Goal: Task Accomplishment & Management: Manage account settings

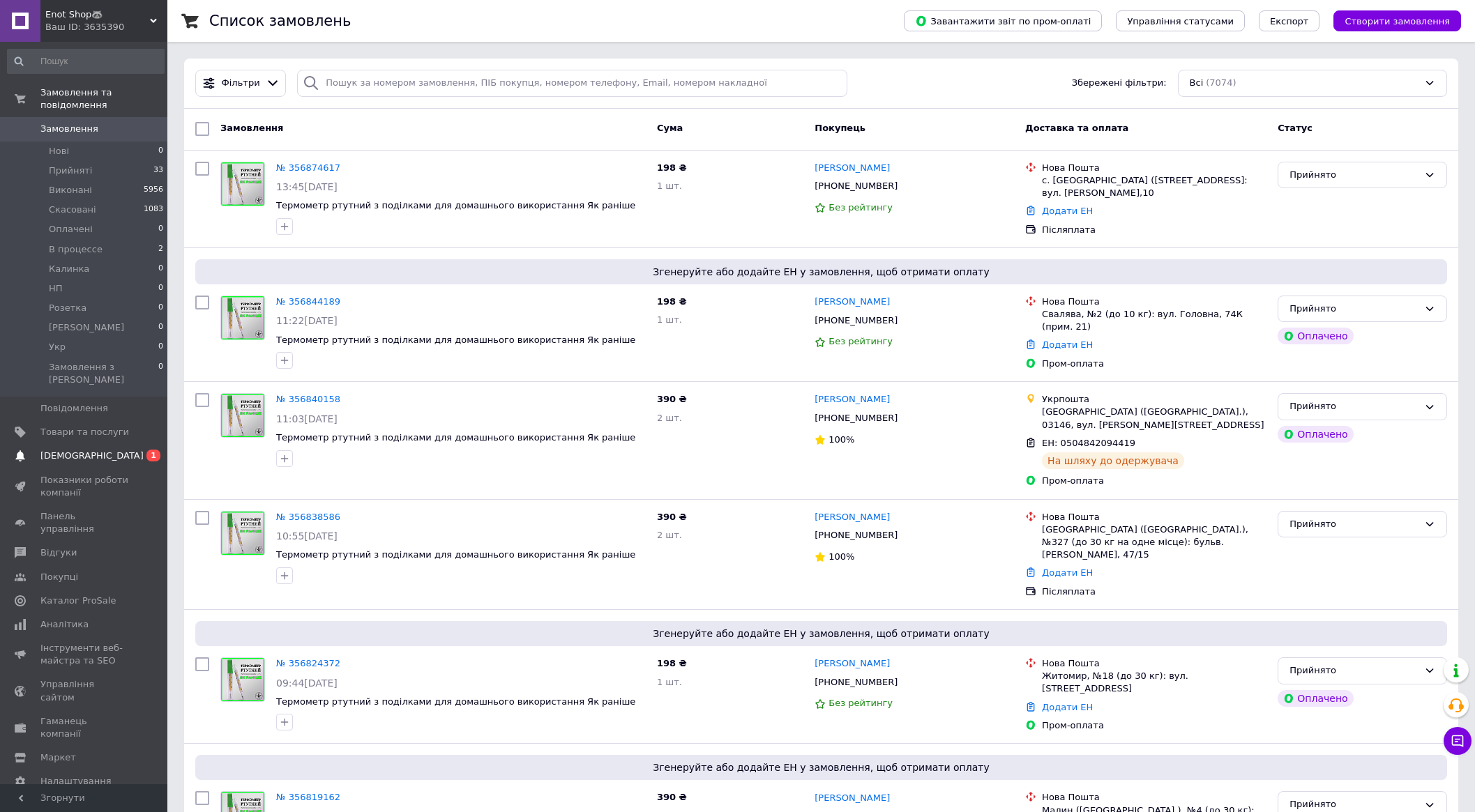
click at [103, 449] on span "[DEMOGRAPHIC_DATA]" at bounding box center [84, 456] width 89 height 13
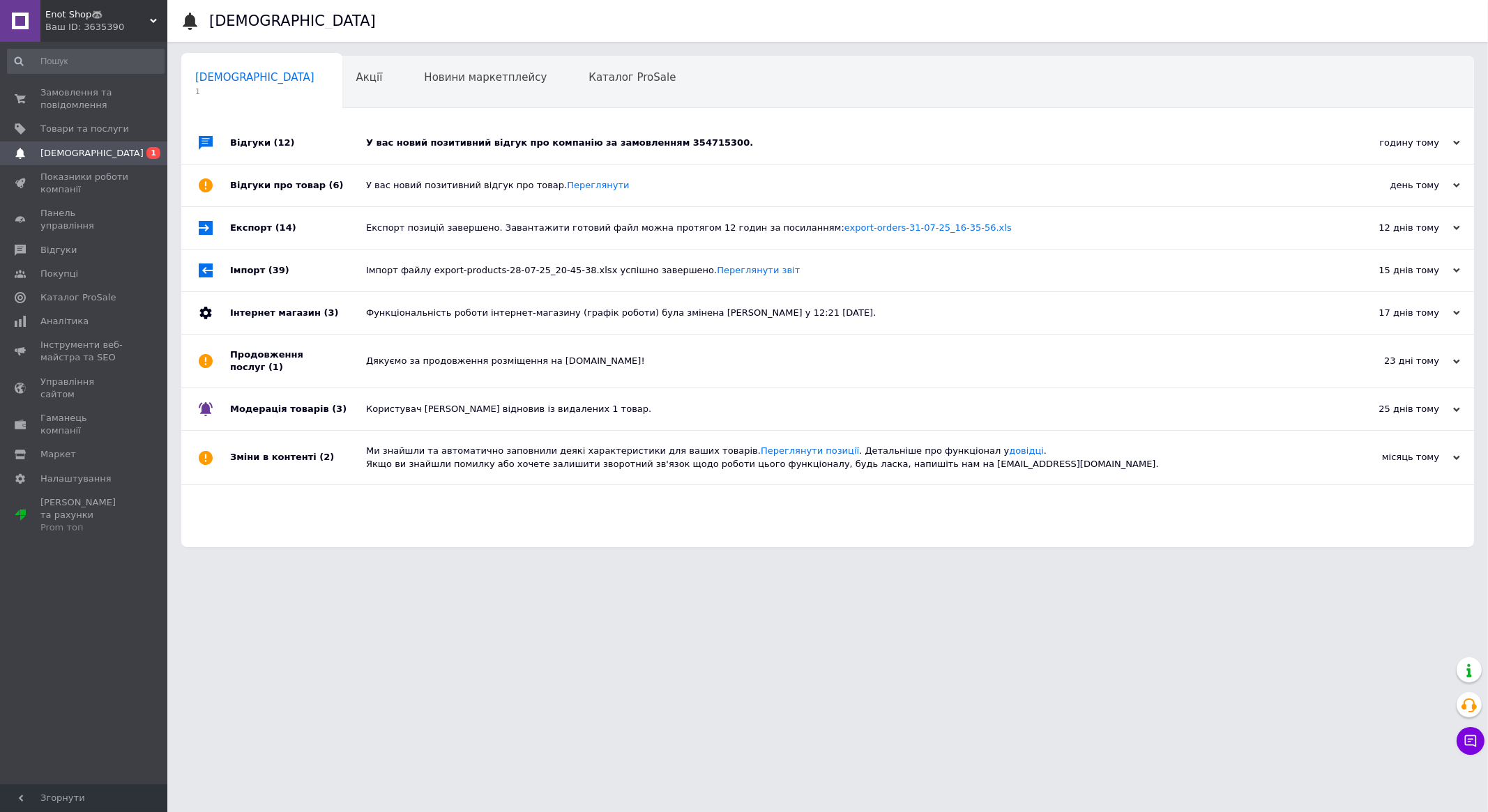
click at [436, 148] on div "У вас новий позитивний відгук про компанію за замовленням 354715300." at bounding box center [843, 143] width 955 height 13
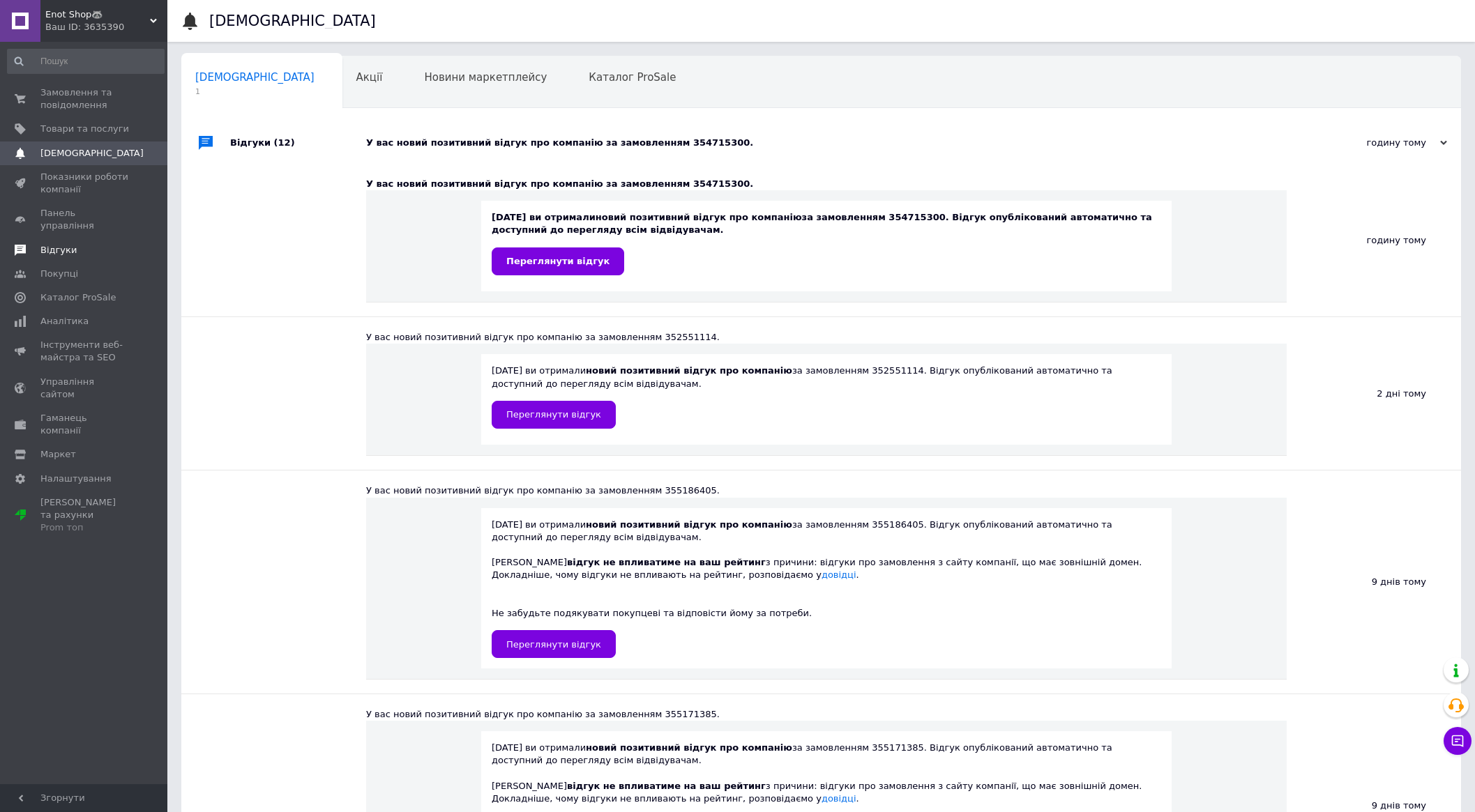
click at [71, 244] on span "Відгуки" at bounding box center [84, 251] width 89 height 13
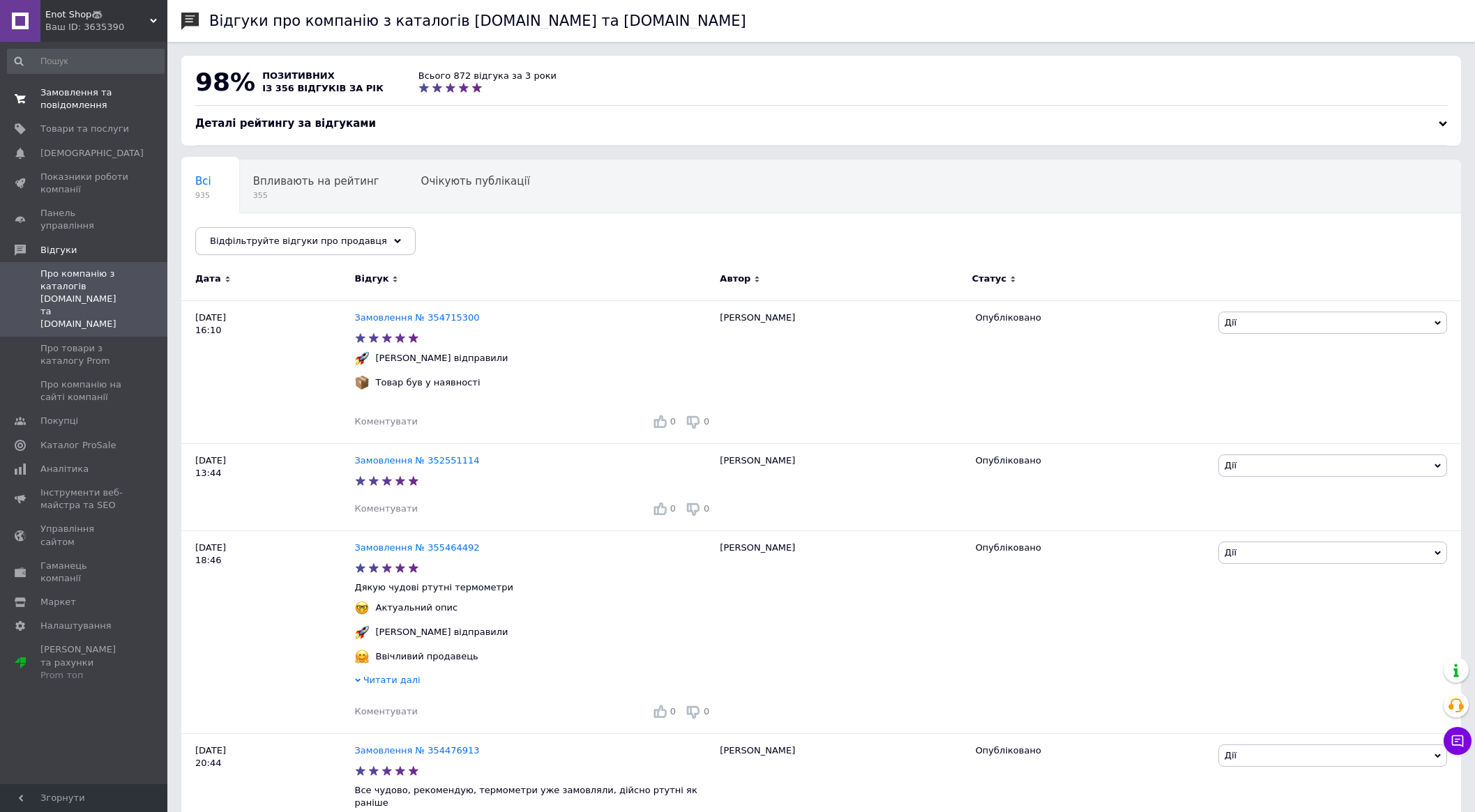
click at [85, 101] on span "Замовлення та повідомлення" at bounding box center [84, 98] width 89 height 25
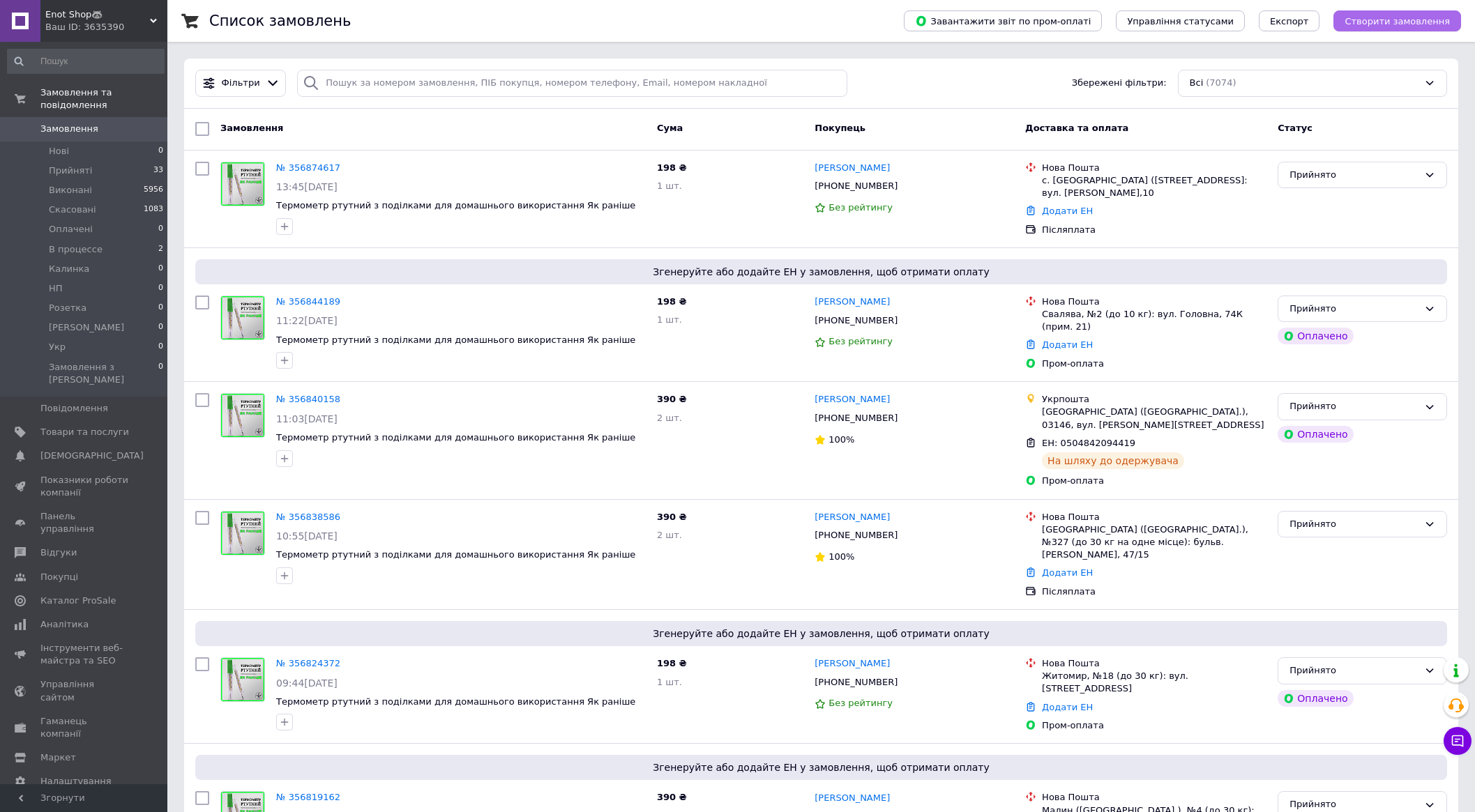
click at [1409, 13] on button "Створити замовлення" at bounding box center [1396, 20] width 127 height 21
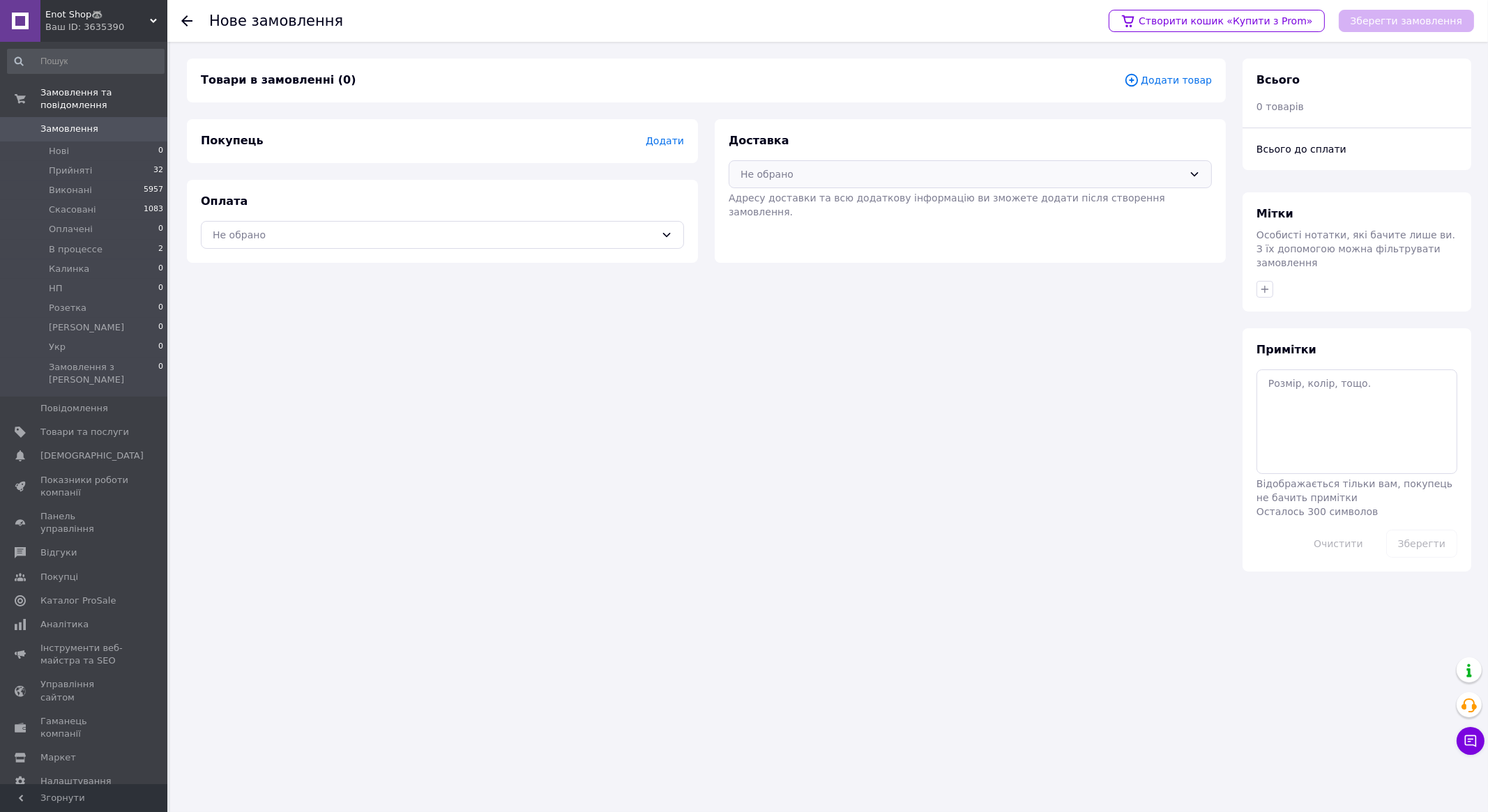
click at [918, 168] on div "Не обрано" at bounding box center [962, 174] width 443 height 16
click at [796, 223] on span "Укрпошта (платна)" at bounding box center [981, 230] width 439 height 14
click at [569, 248] on div "Оплата Не обрано" at bounding box center [442, 222] width 511 height 83
click at [579, 244] on div "Не обрано" at bounding box center [442, 234] width 483 height 27
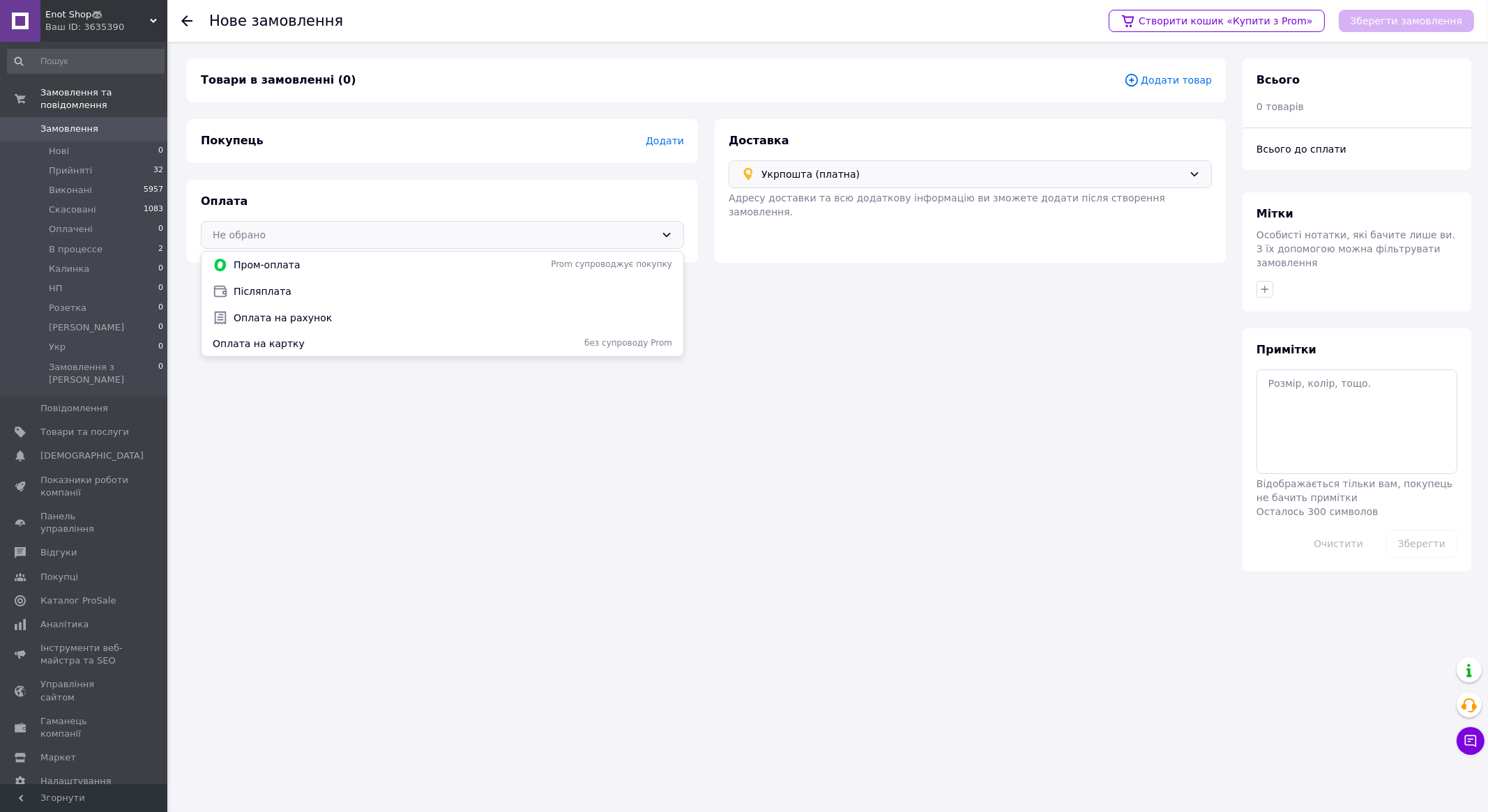
click at [871, 170] on span "Укрпошта (платна)" at bounding box center [972, 174] width 422 height 16
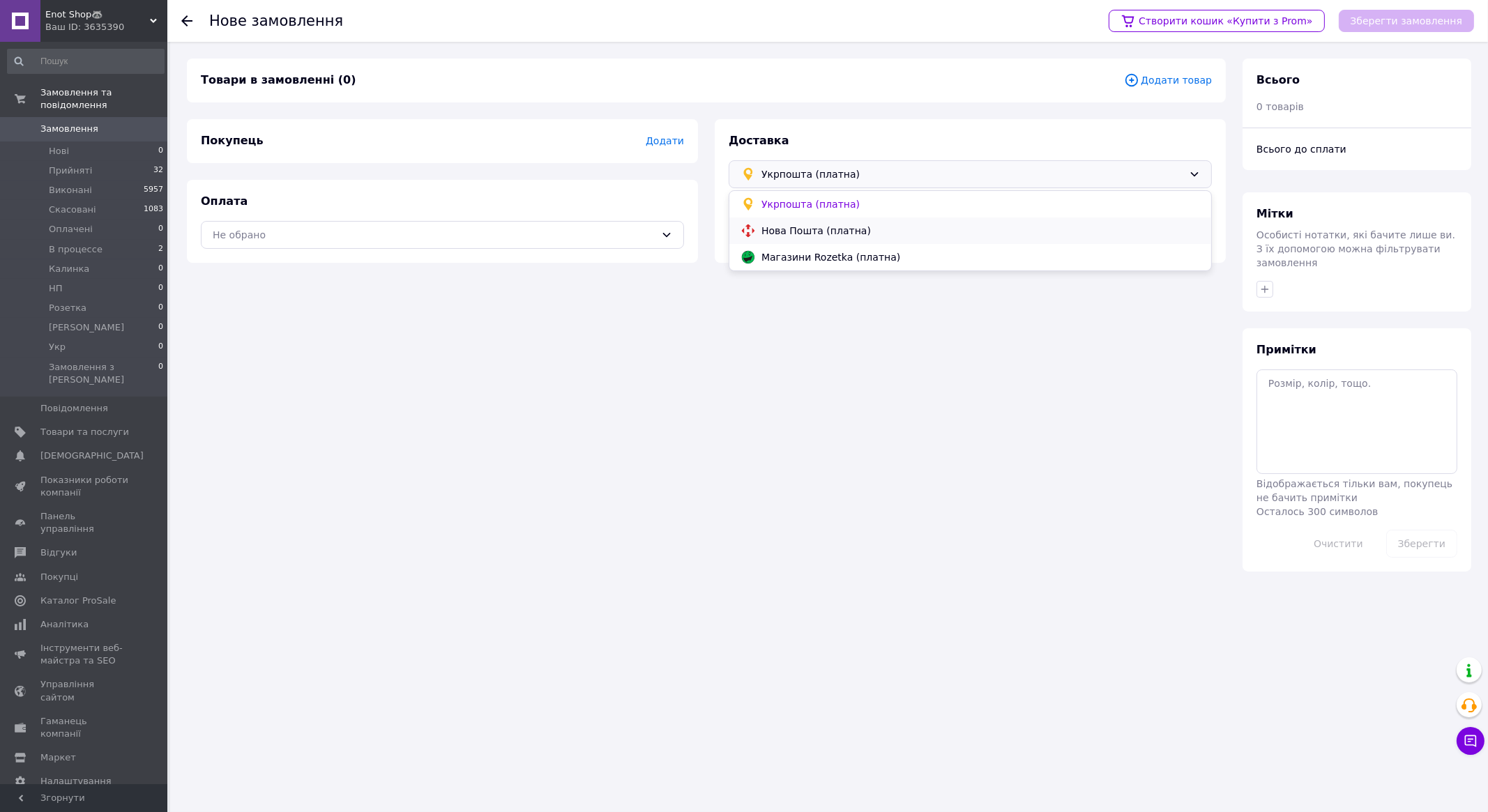
click at [853, 235] on span "Нова Пошта (платна)" at bounding box center [981, 230] width 439 height 14
click at [585, 240] on div "Не обрано" at bounding box center [434, 234] width 443 height 16
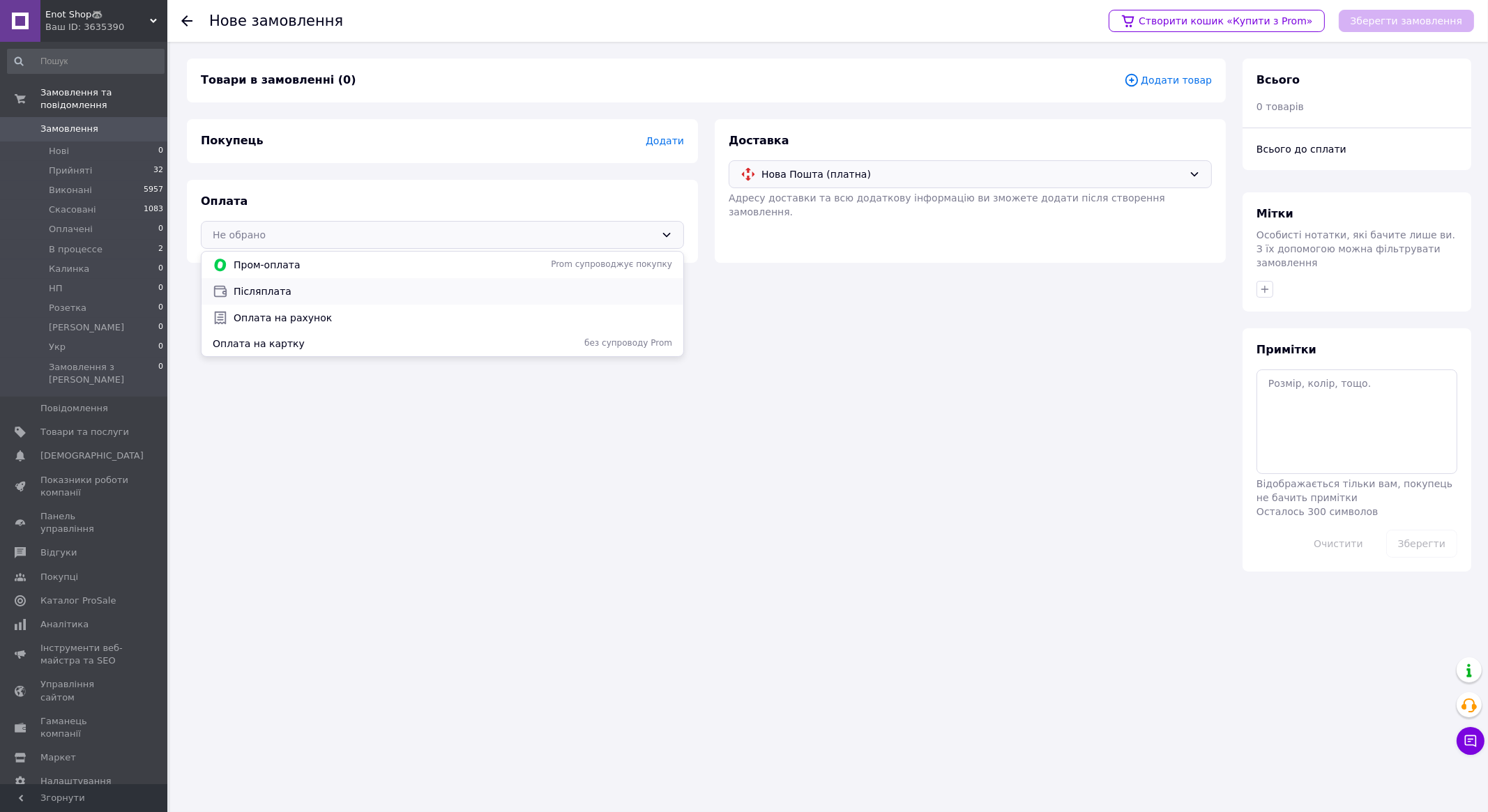
click at [426, 297] on span "Післяплата" at bounding box center [452, 291] width 439 height 14
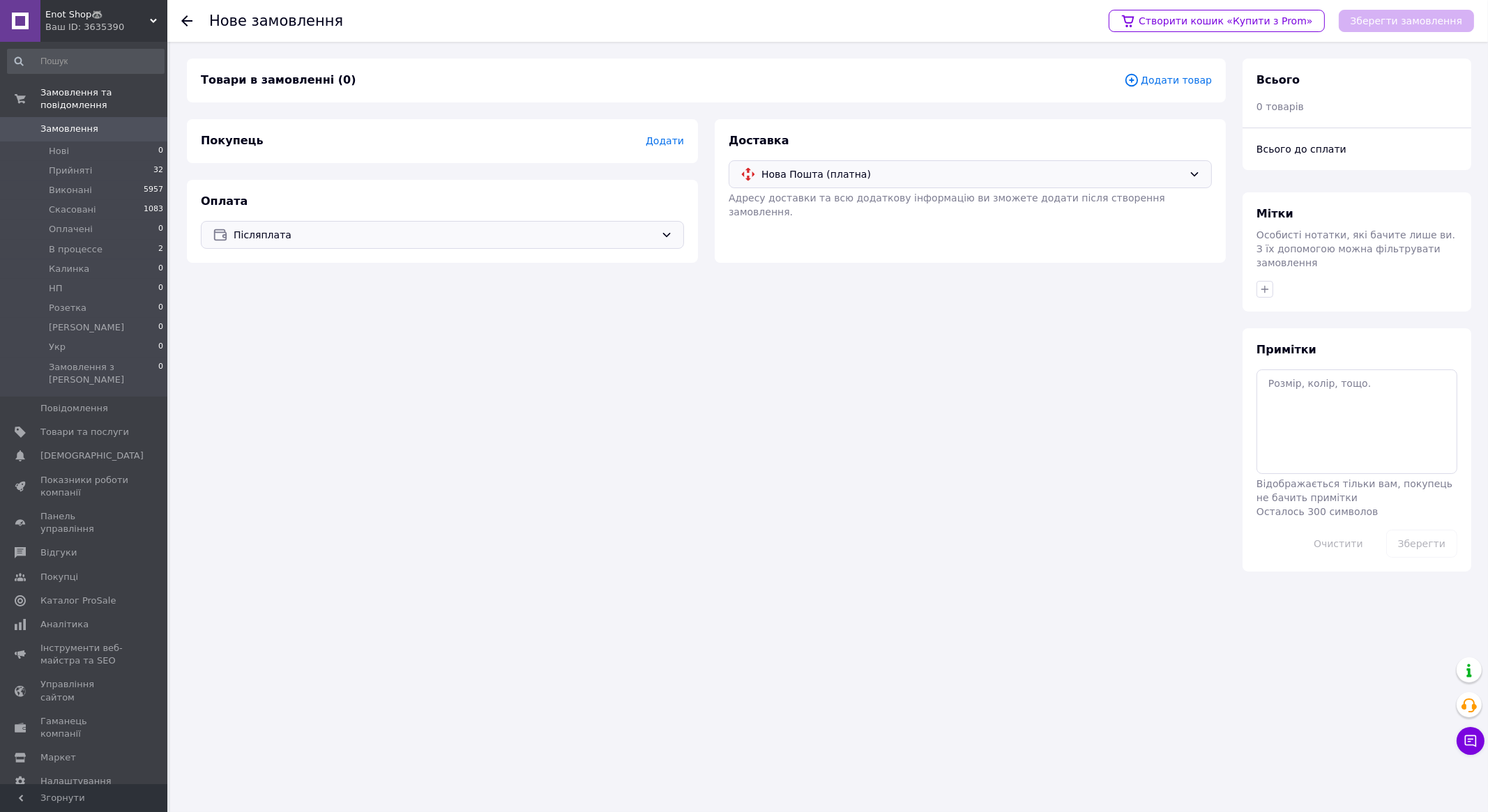
click at [661, 141] on span "Додати" at bounding box center [665, 141] width 38 height 11
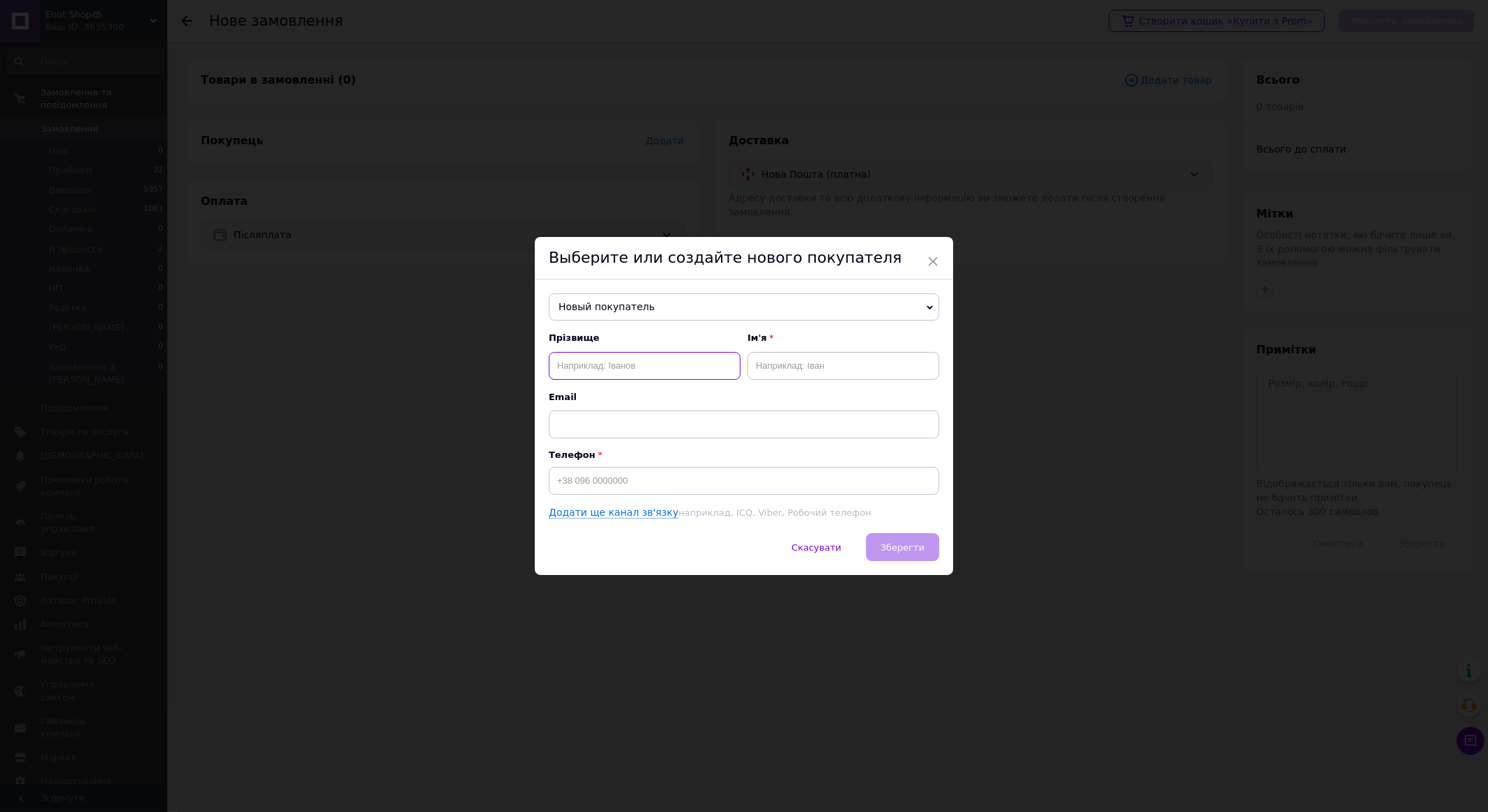
click at [663, 375] on input "text" at bounding box center [644, 366] width 191 height 27
type input "Радіоненкова"
type input "Ольга"
type input "[PHONE_NUMBER]"
click at [895, 551] on span "Зберегти" at bounding box center [903, 547] width 44 height 10
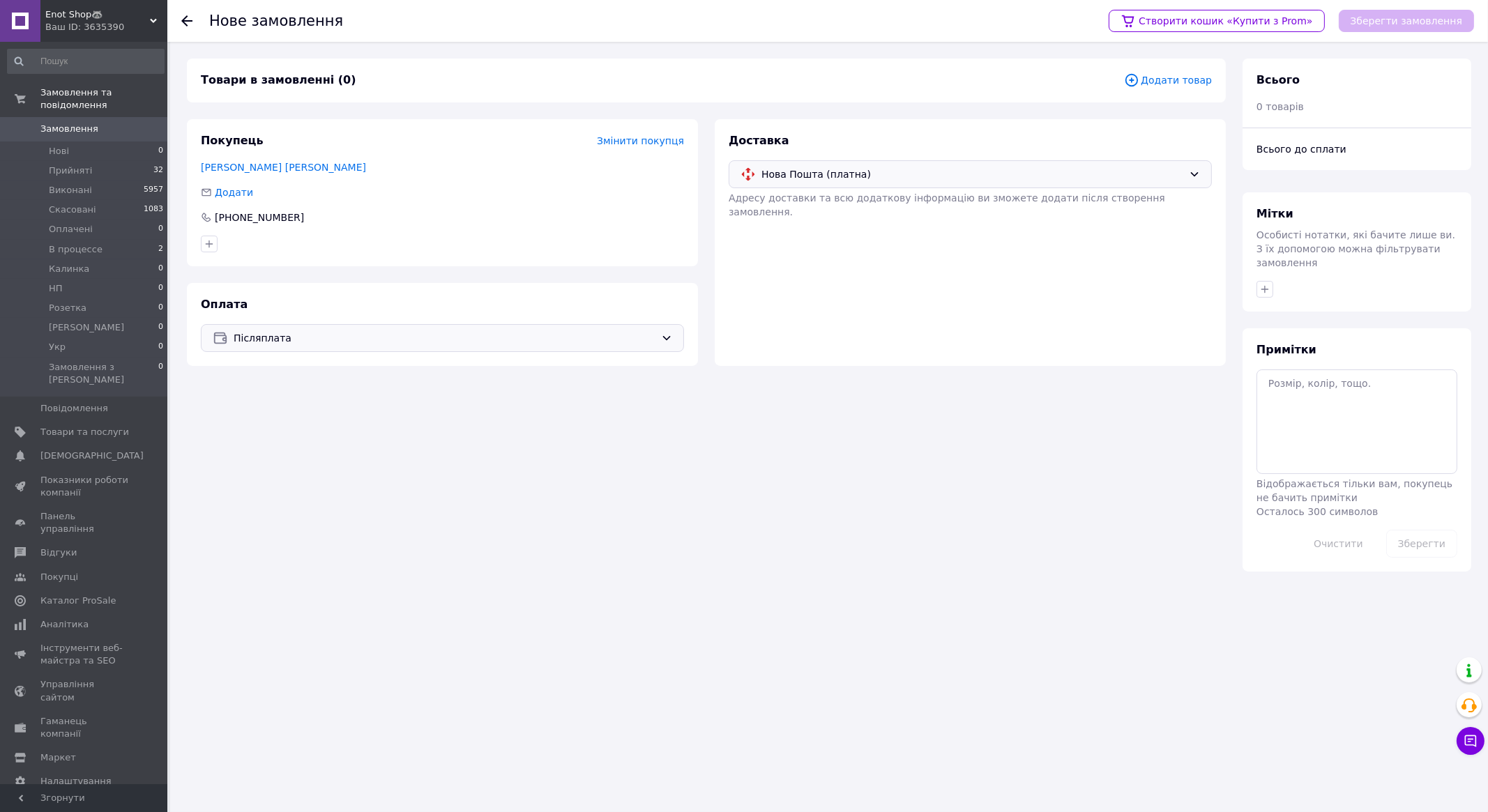
click at [1169, 85] on span "Додати товар" at bounding box center [1168, 80] width 88 height 16
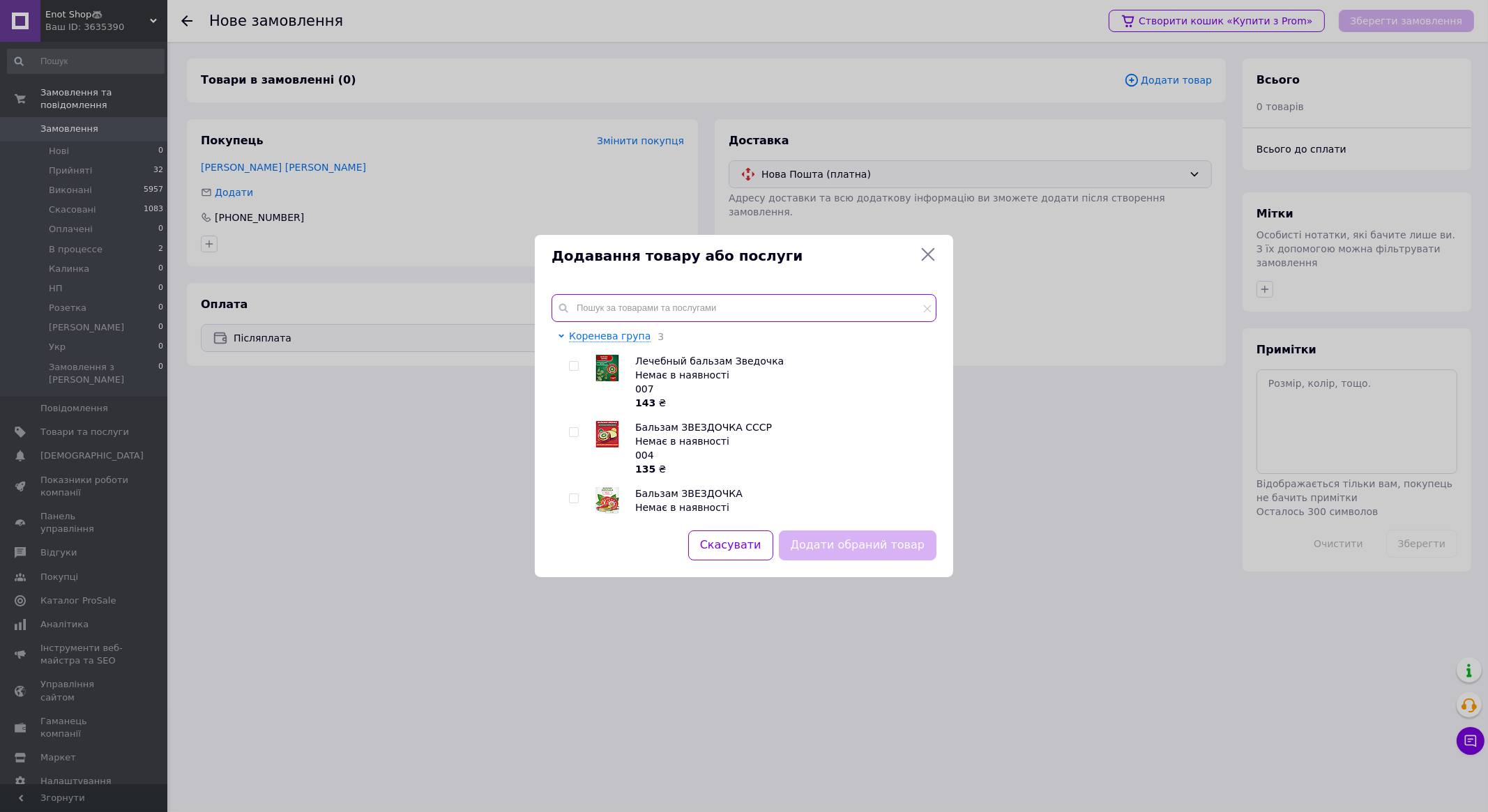
click at [726, 307] on input "text" at bounding box center [744, 308] width 385 height 27
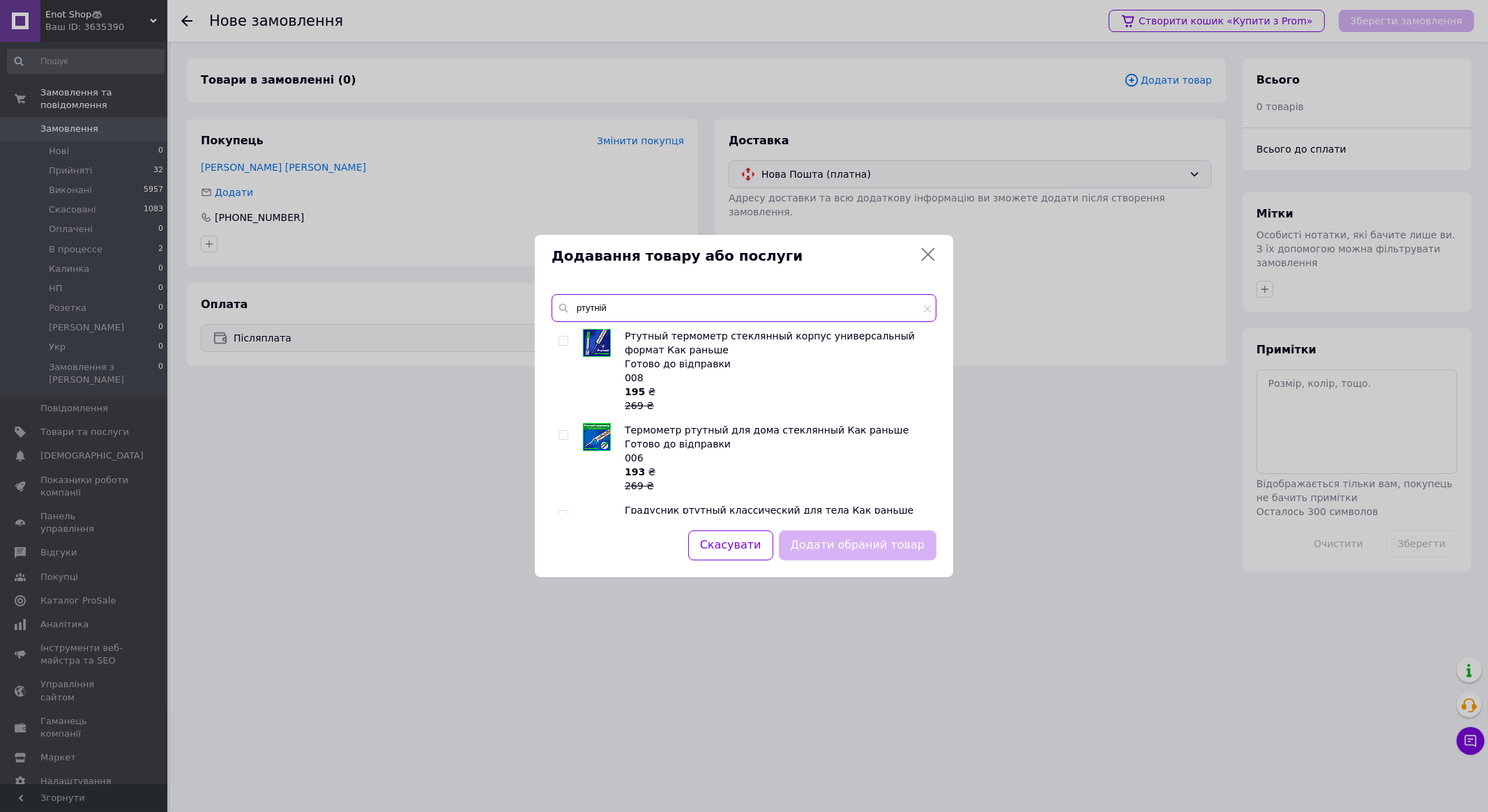
scroll to position [233, 0]
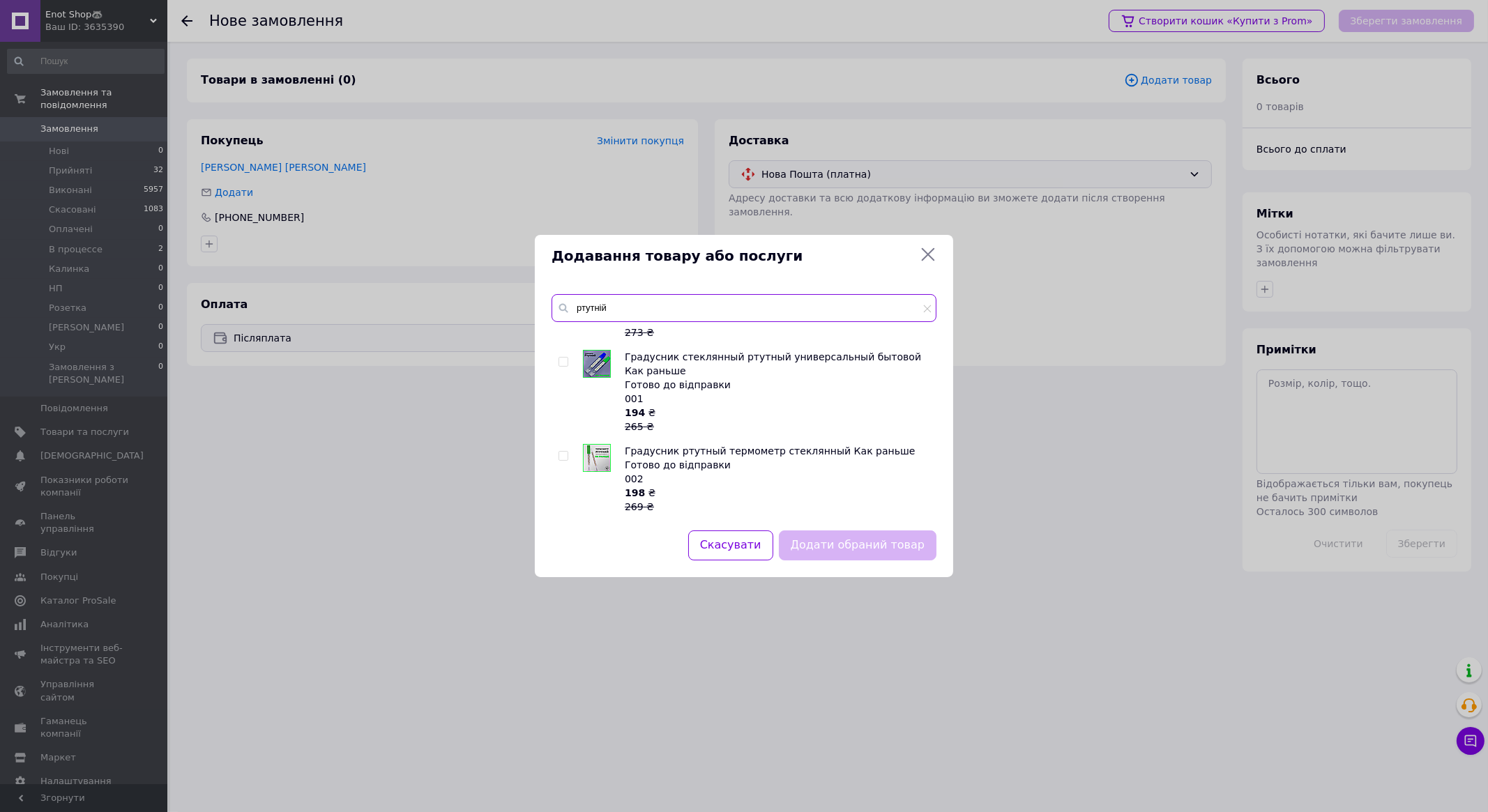
type input "ртутній"
click at [564, 458] on input "checkbox" at bounding box center [563, 457] width 9 height 9
checkbox input "true"
click at [827, 545] on button "Додати обраний товар" at bounding box center [858, 546] width 157 height 30
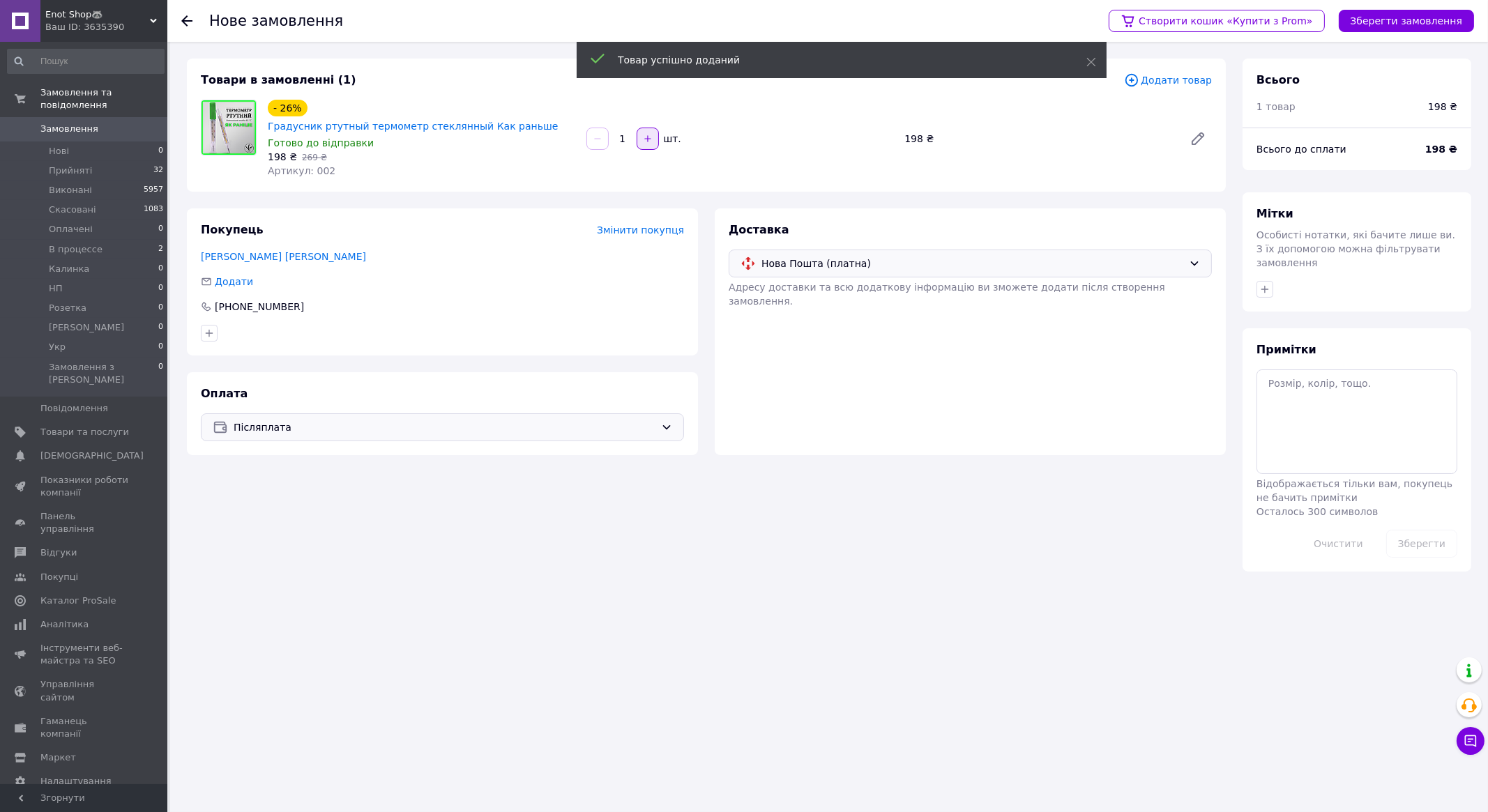
click at [648, 127] on button "button" at bounding box center [647, 138] width 22 height 22
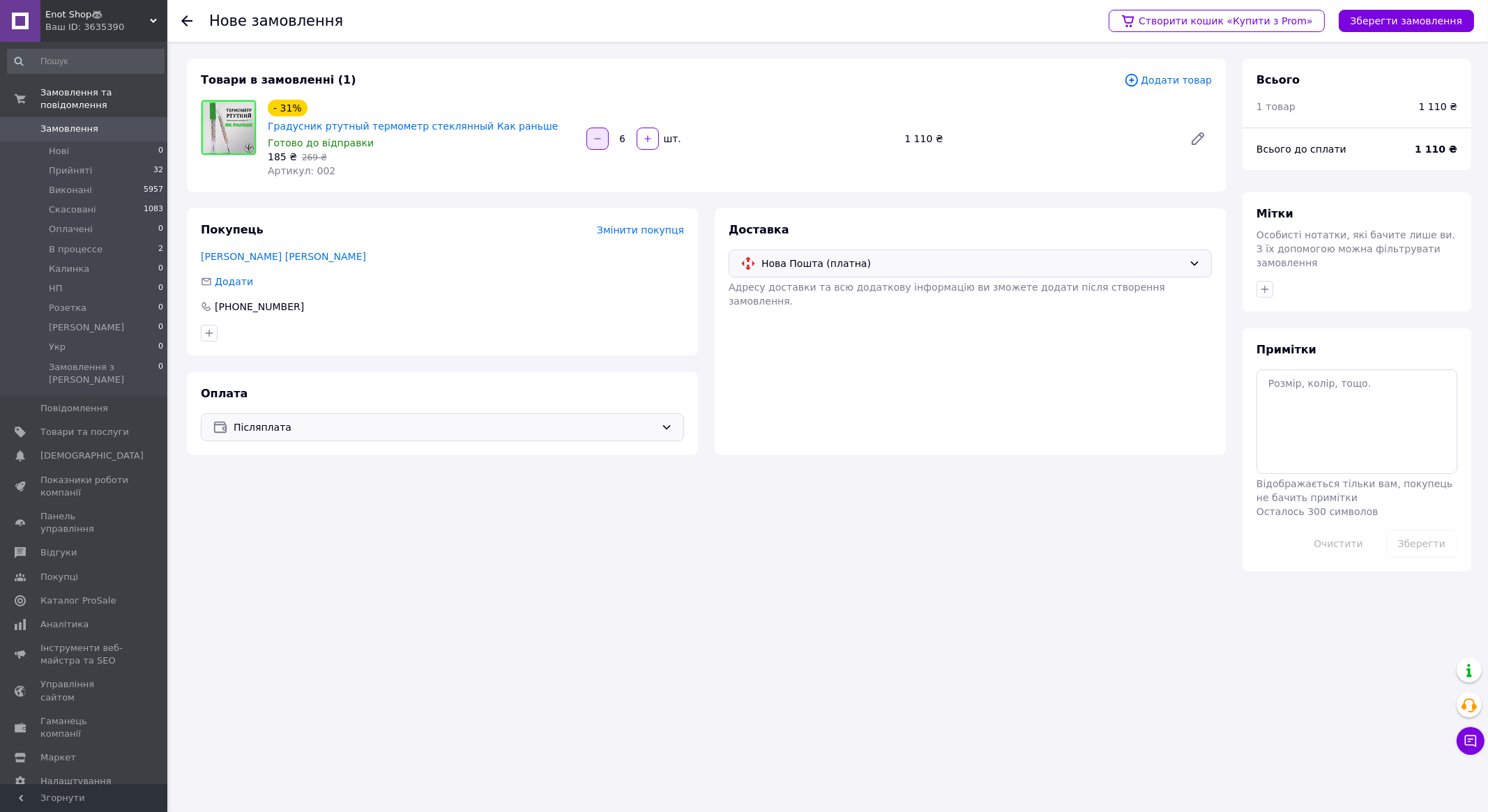
click at [597, 134] on icon "button" at bounding box center [597, 138] width 10 height 10
type input "3"
click at [1401, 13] on button "Зберегти замовлення" at bounding box center [1407, 21] width 136 height 22
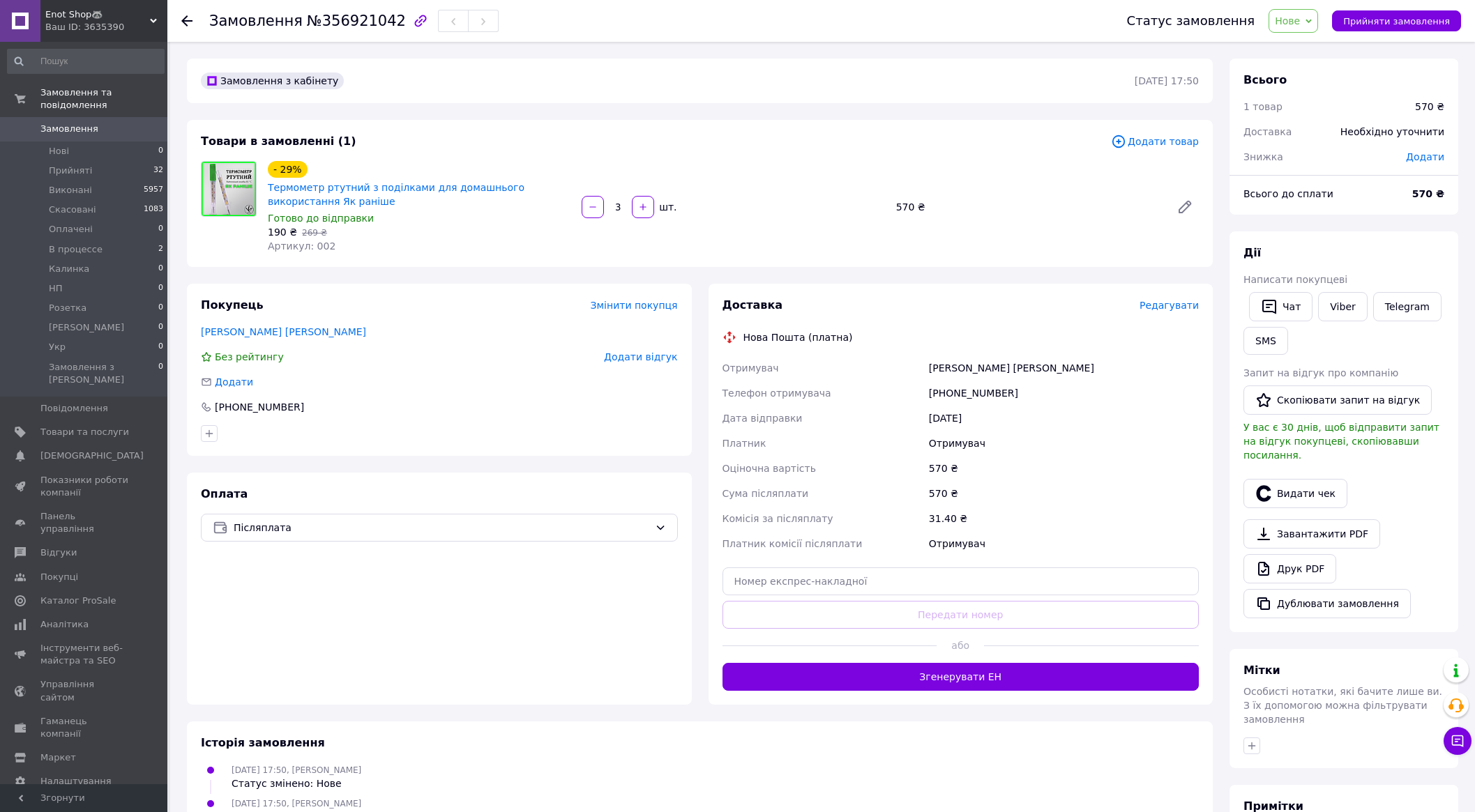
click at [1188, 304] on span "Редагувати" at bounding box center [1169, 306] width 60 height 11
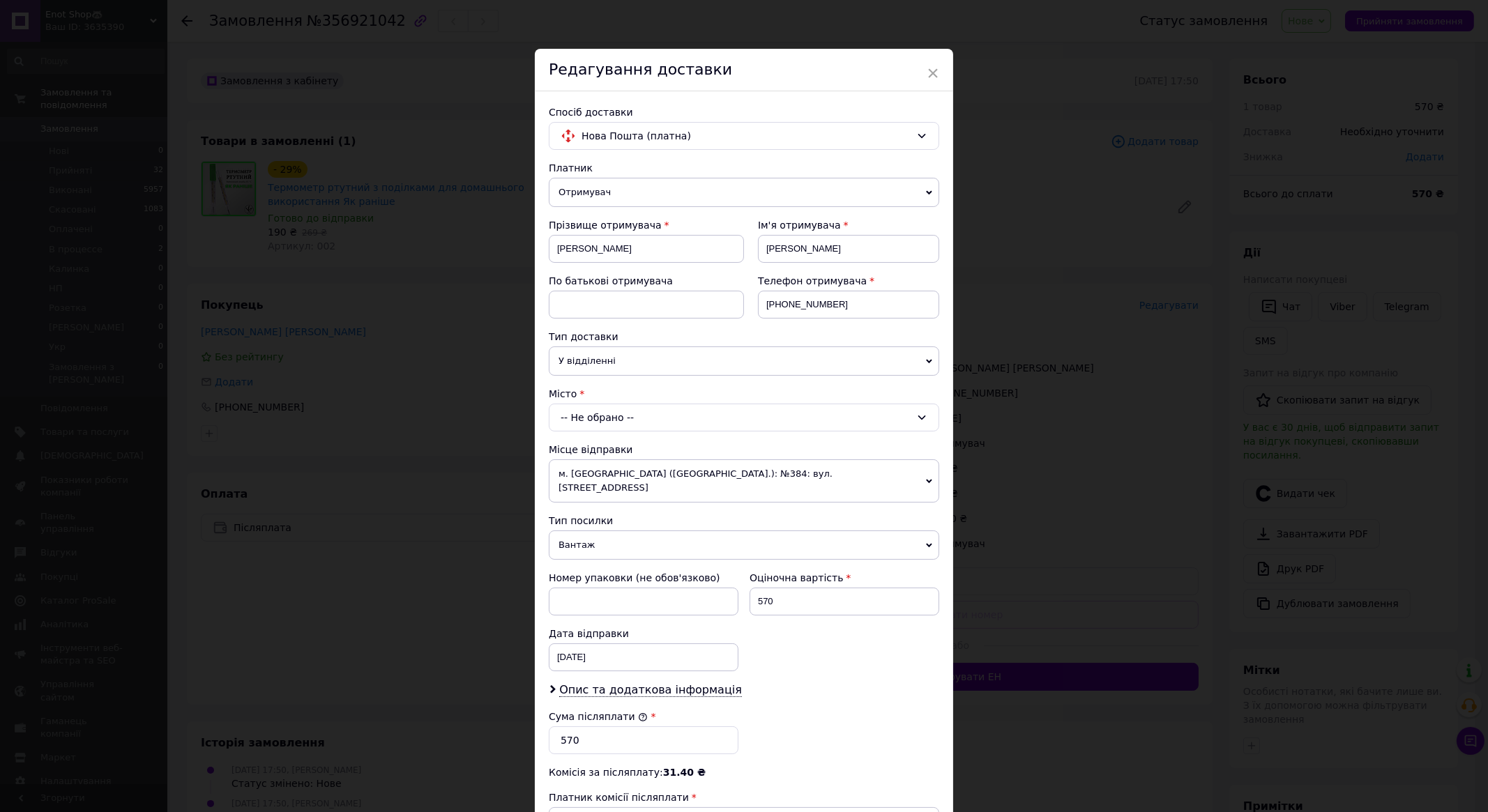
scroll to position [191, 0]
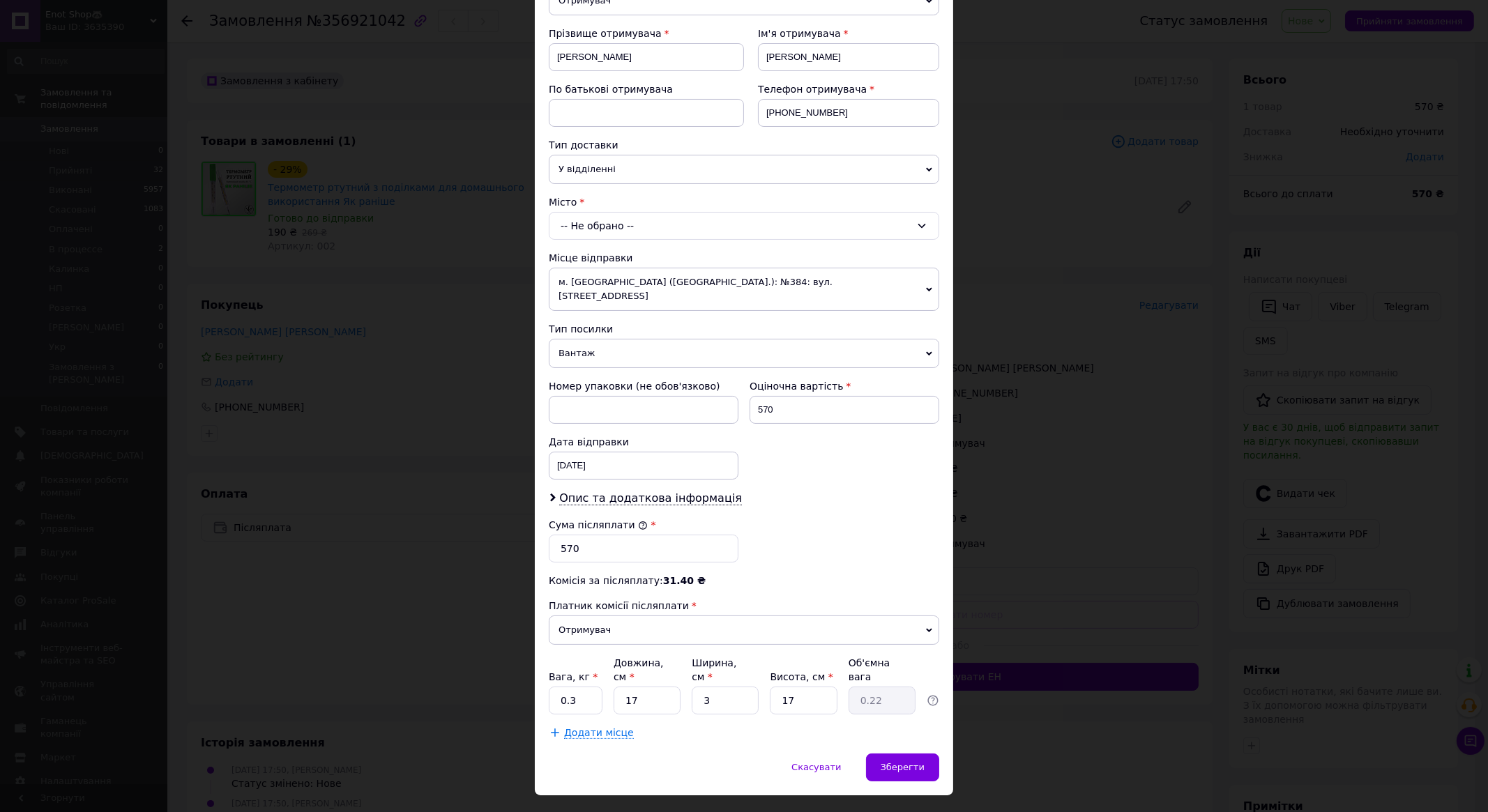
click at [663, 218] on div "-- Не обрано --" at bounding box center [744, 226] width 391 height 27
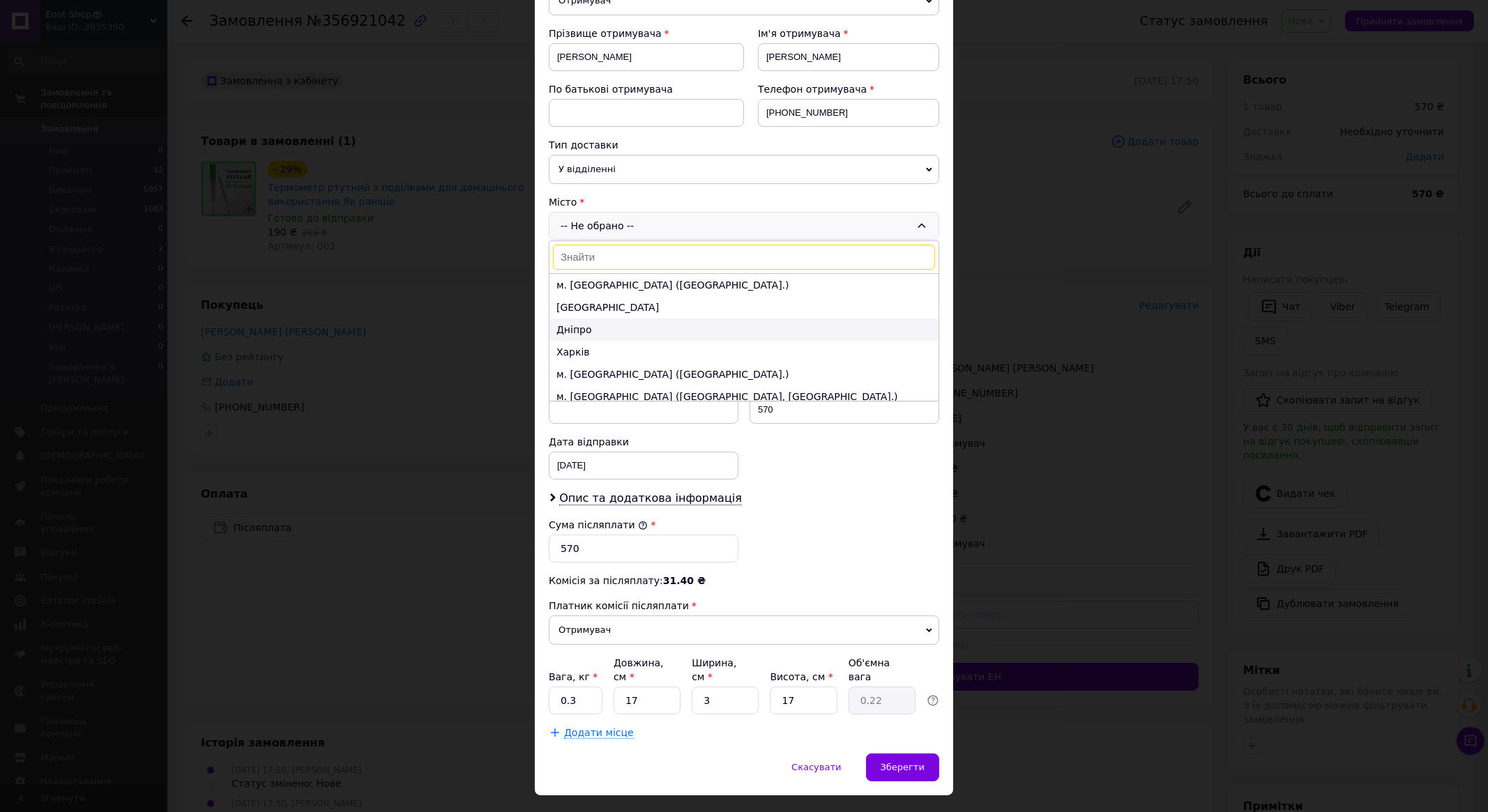
click at [615, 330] on li "Дніпро" at bounding box center [744, 330] width 389 height 22
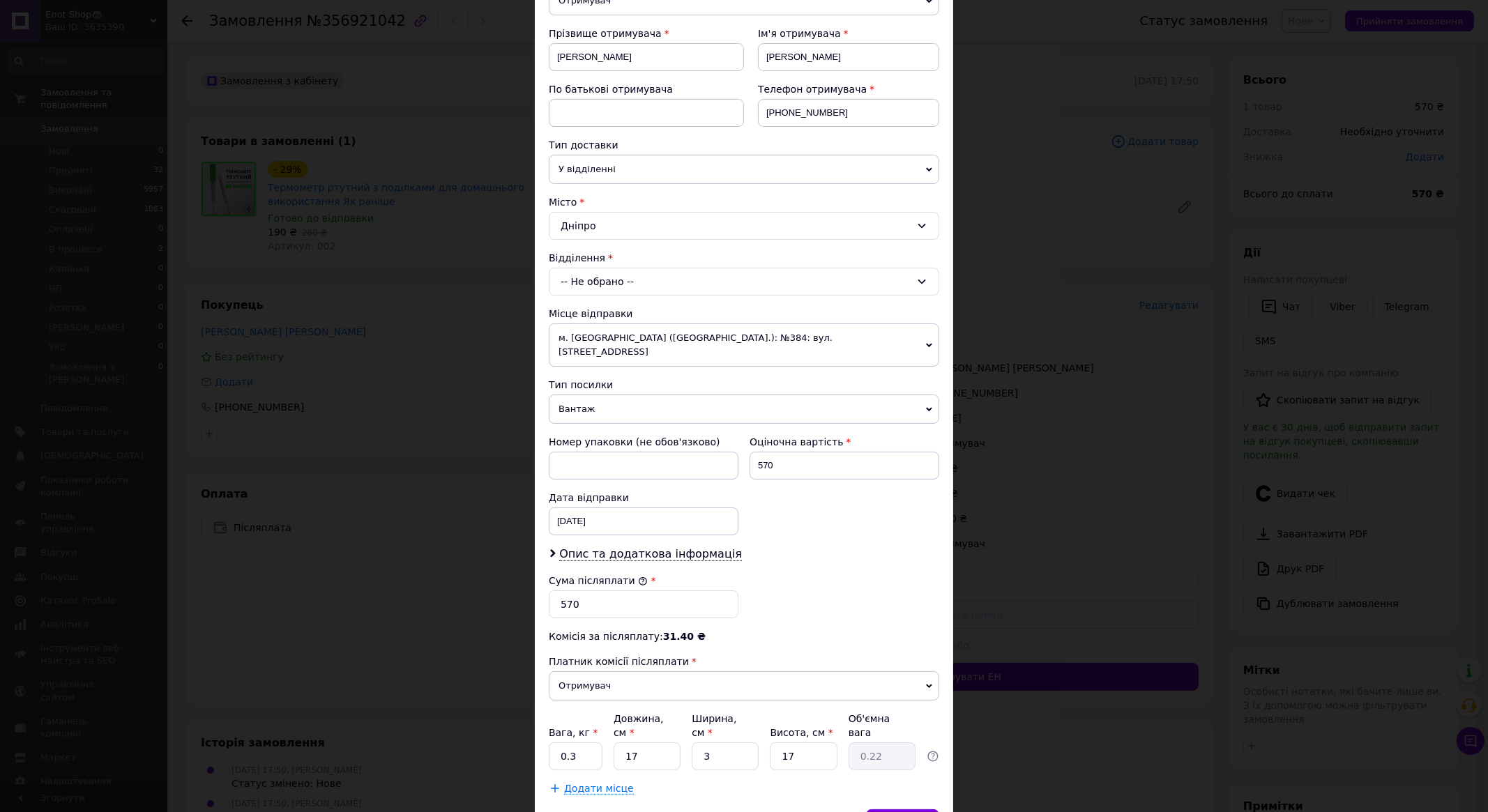
click at [665, 279] on div "-- Не обрано --" at bounding box center [744, 281] width 391 height 27
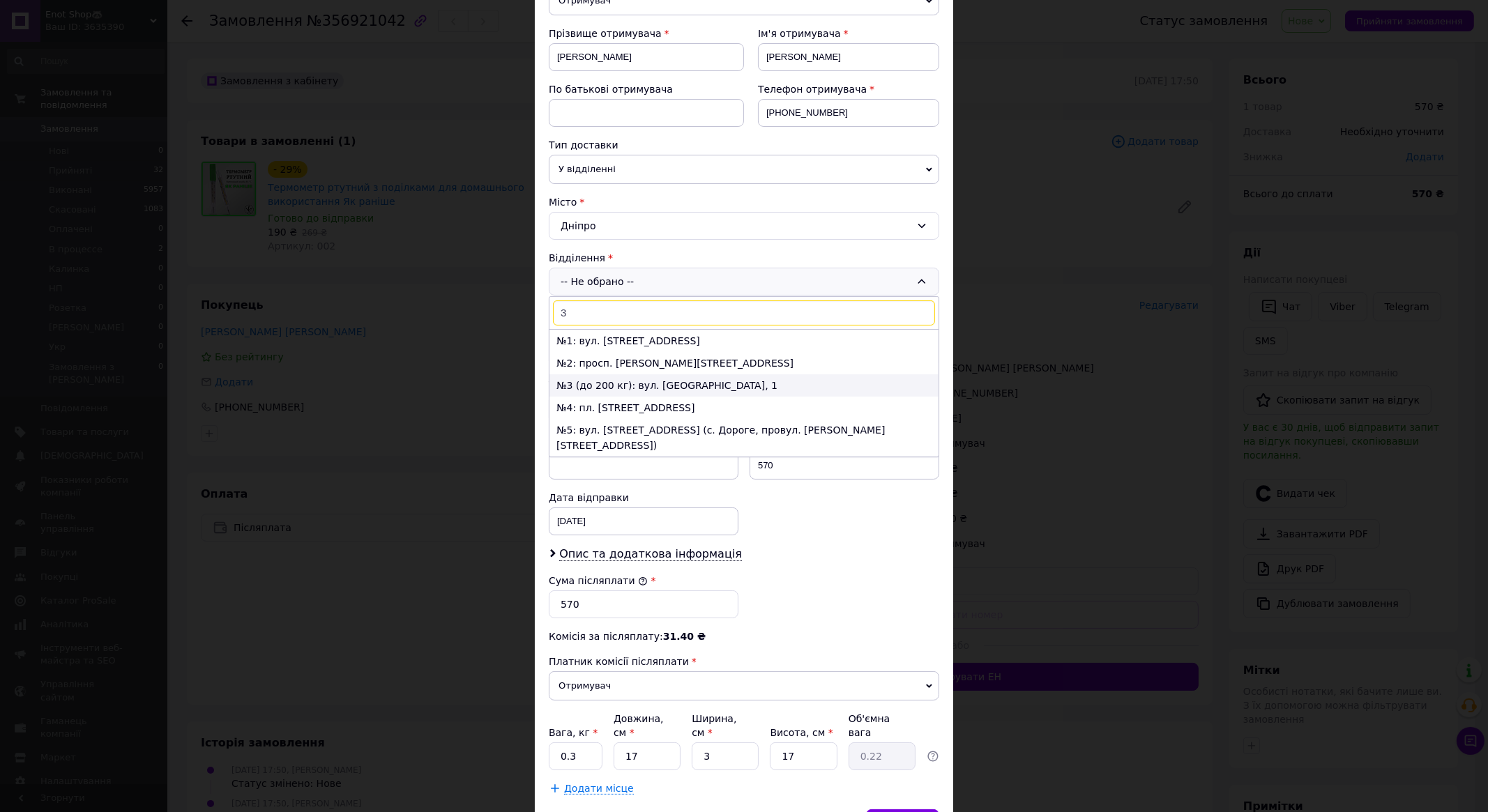
type input "3"
click at [677, 376] on li "№3 (до 200 кг): вул. Яскрава, 1" at bounding box center [744, 385] width 389 height 22
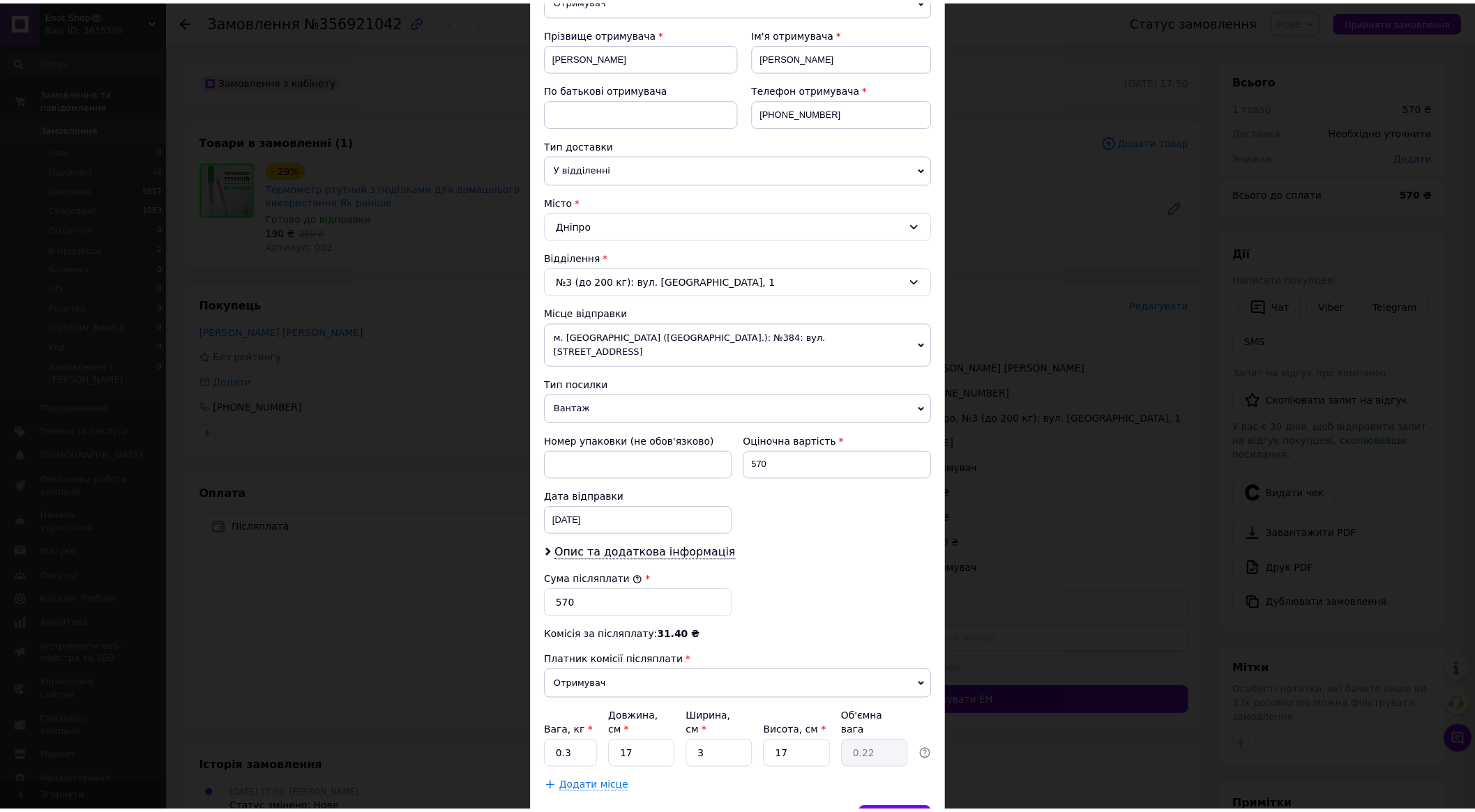
scroll to position [247, 0]
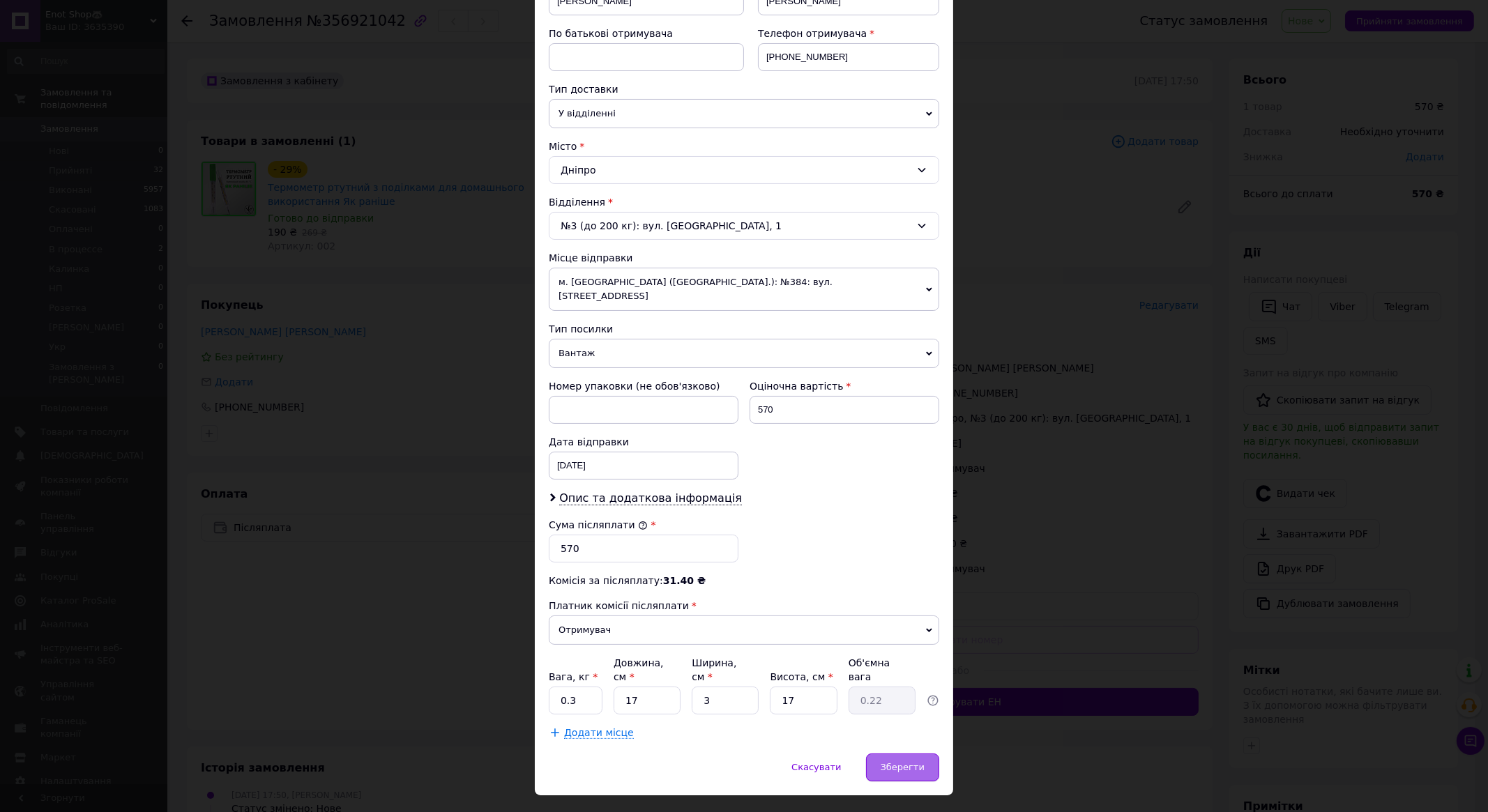
click at [893, 763] on span "Зберегти" at bounding box center [903, 767] width 44 height 10
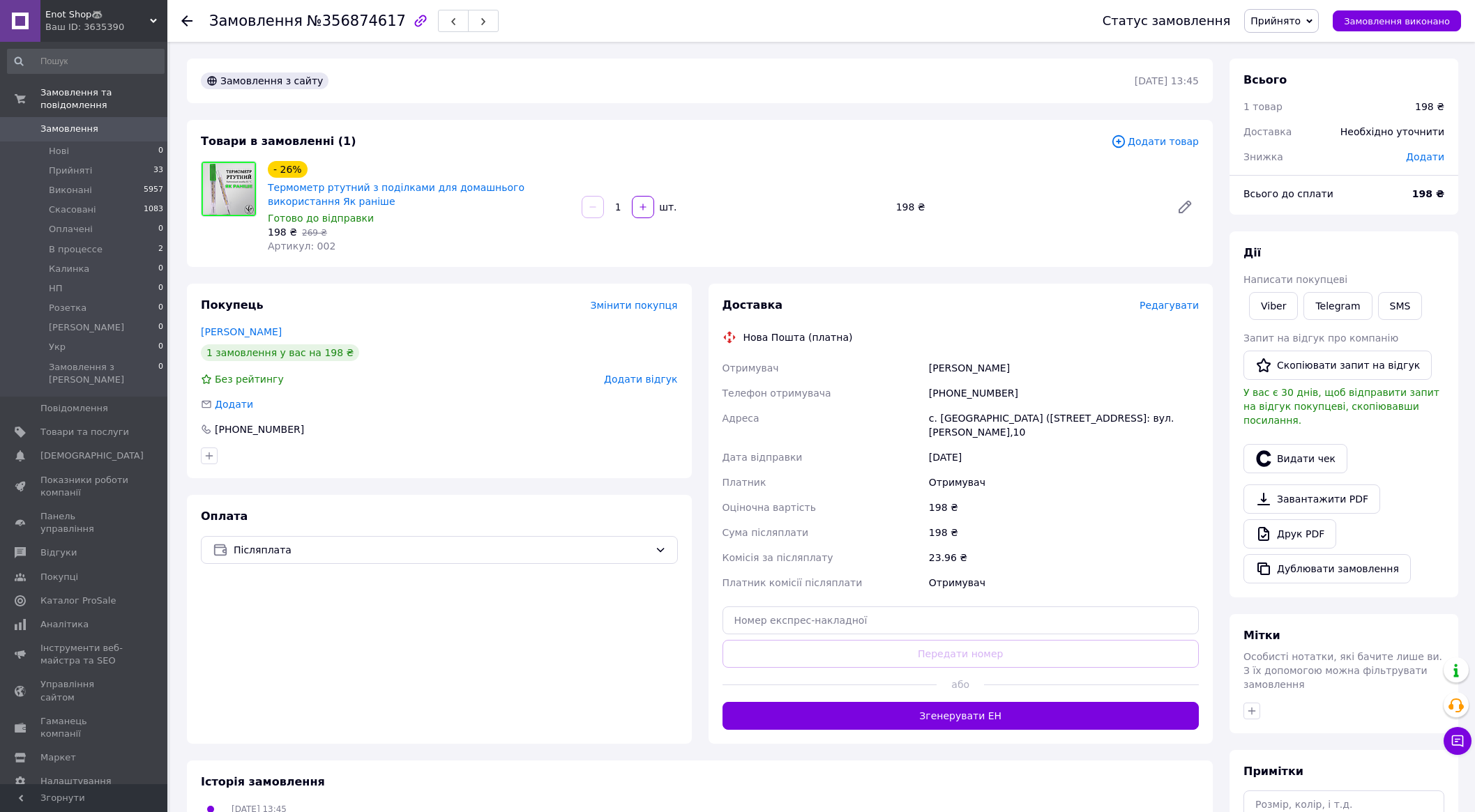
click at [970, 388] on div "[PHONE_NUMBER]" at bounding box center [1064, 393] width 276 height 25
copy div "[PHONE_NUMBER]"
click at [472, 224] on div "Готово до відправки" at bounding box center [418, 218] width 303 height 14
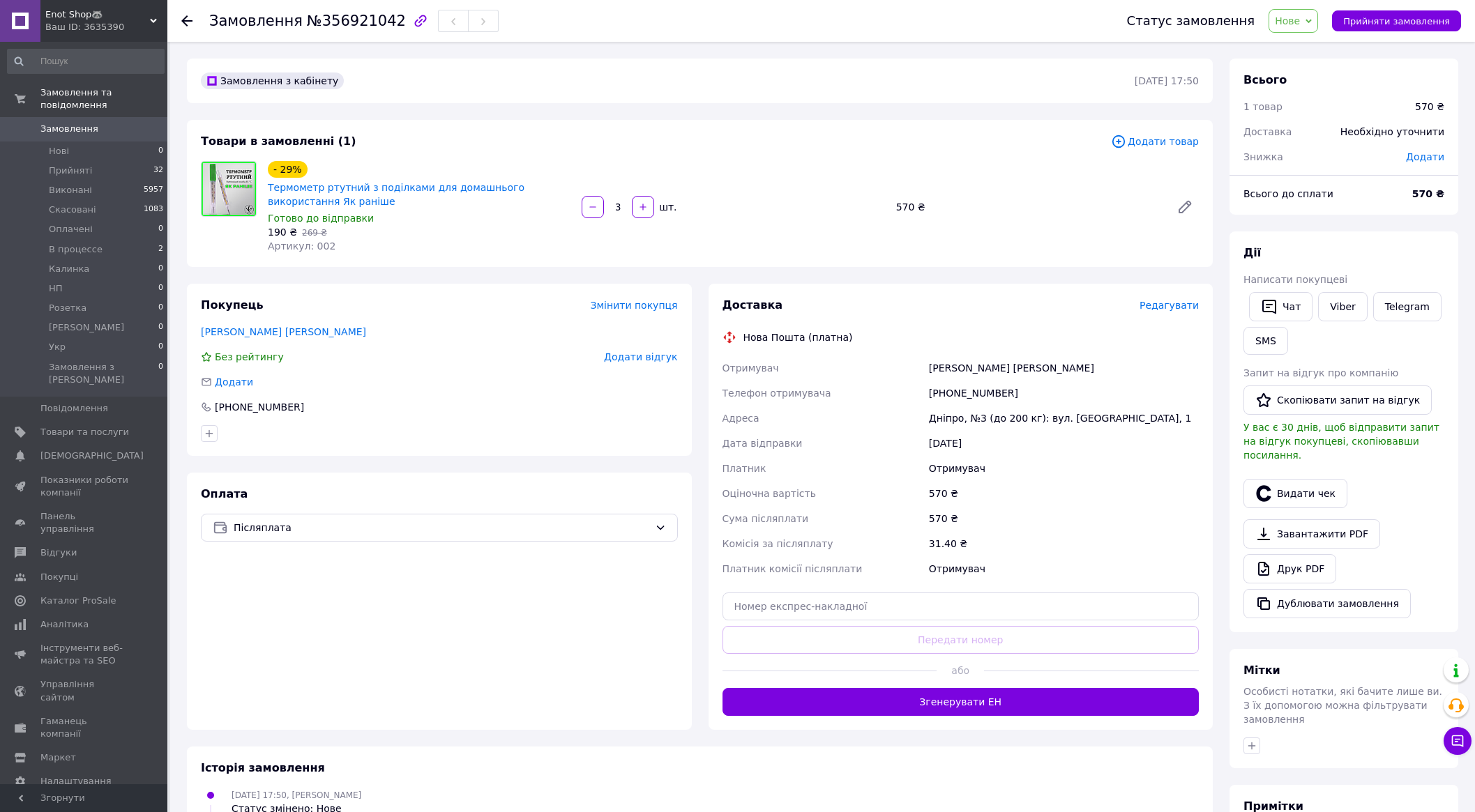
click at [96, 123] on span "Замовлення" at bounding box center [84, 129] width 89 height 13
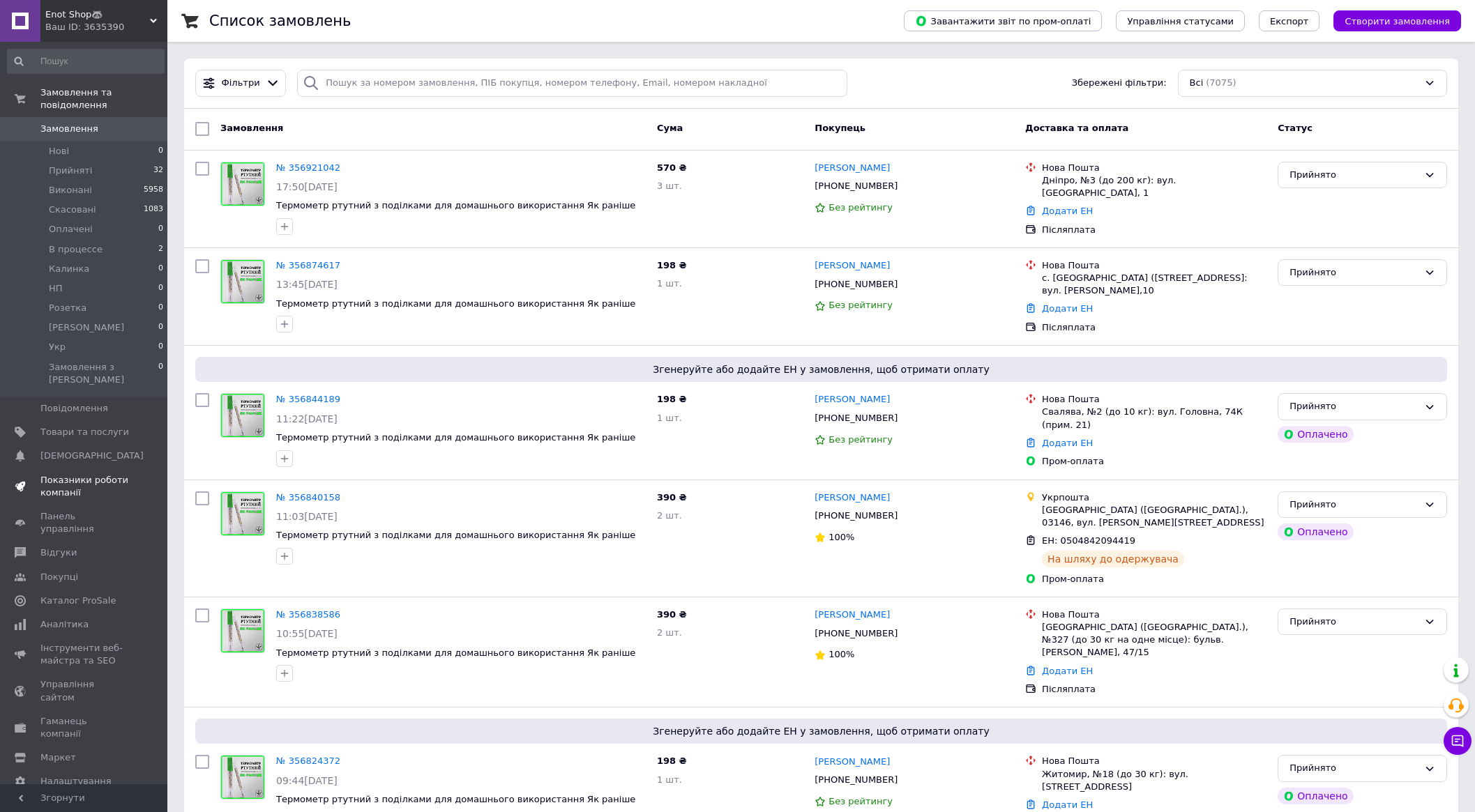
click at [69, 474] on span "Показники роботи компанії" at bounding box center [84, 486] width 89 height 25
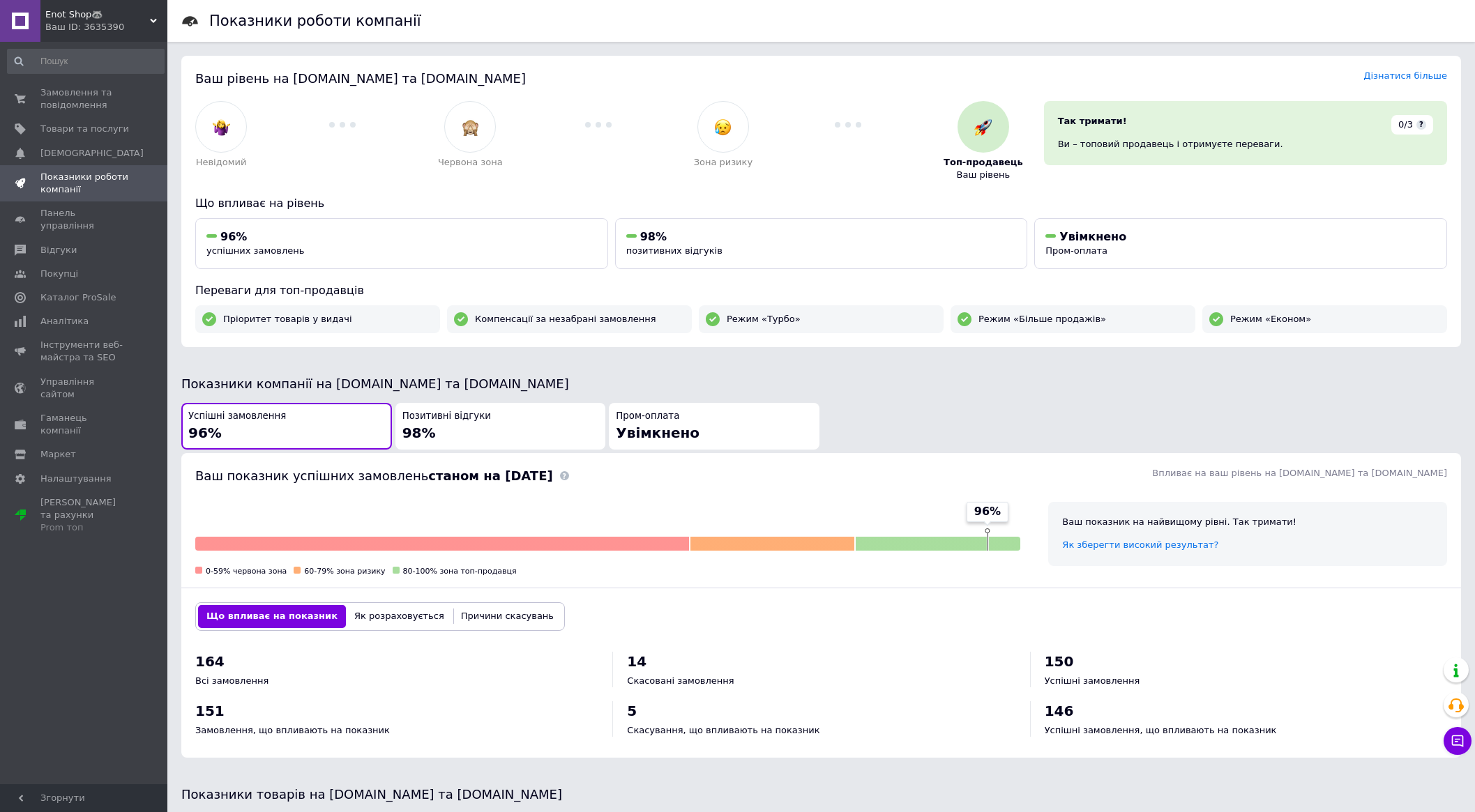
click at [525, 423] on div "Позитивні відгуки 98%" at bounding box center [500, 427] width 197 height 33
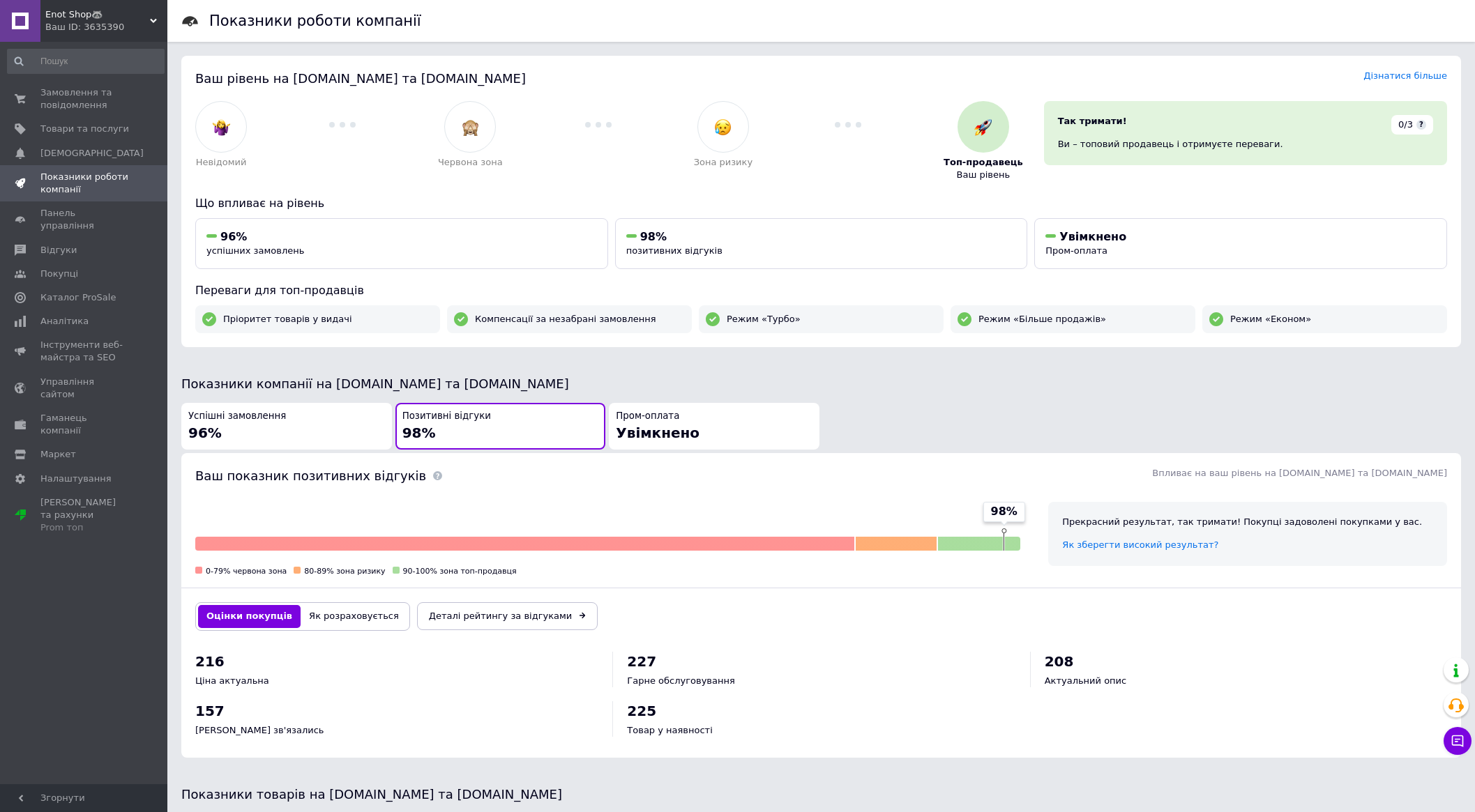
click at [345, 432] on div "Успішні замовлення 96%" at bounding box center [287, 427] width 197 height 33
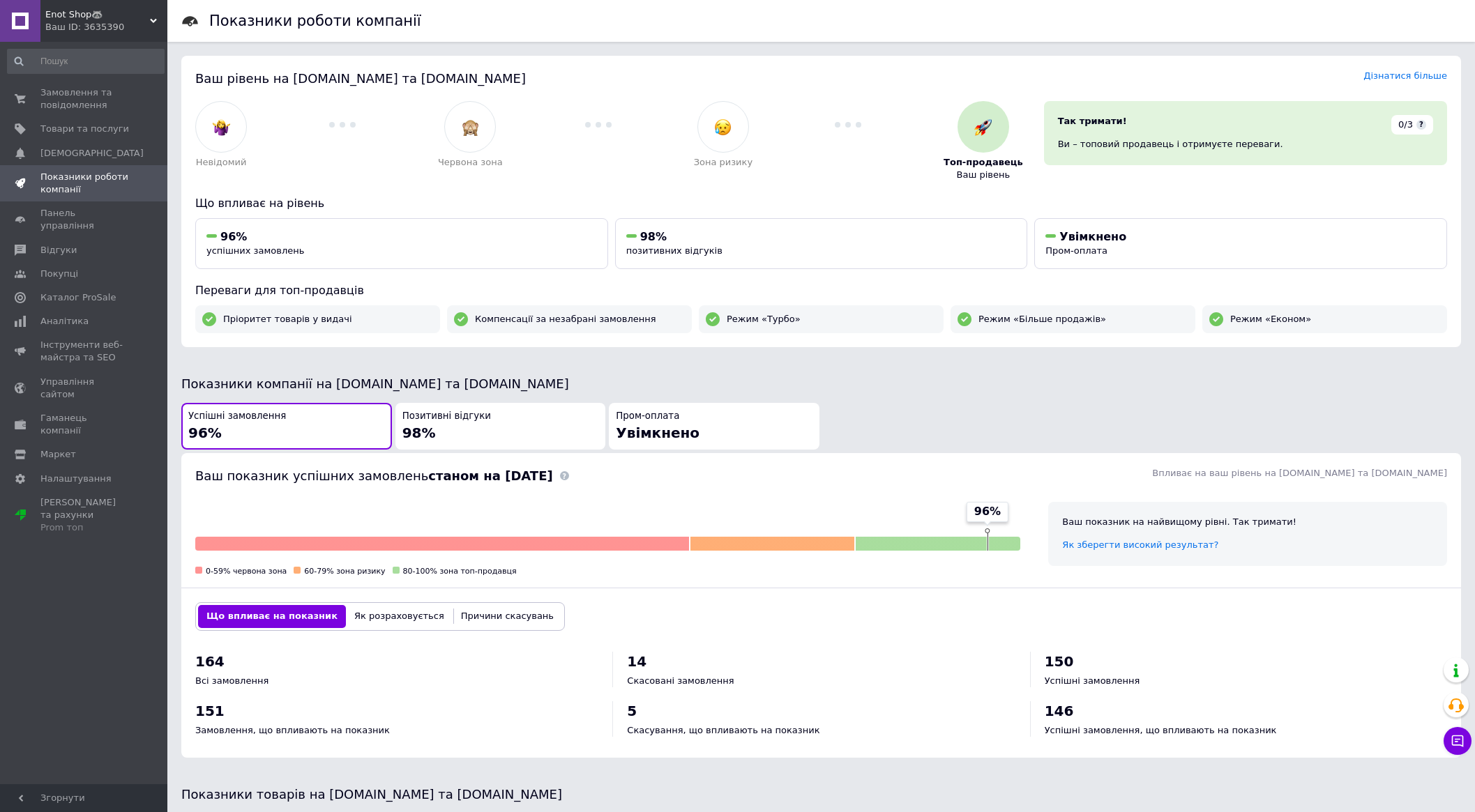
click at [692, 427] on div "Пром-оплата Увімкнено" at bounding box center [714, 427] width 197 height 33
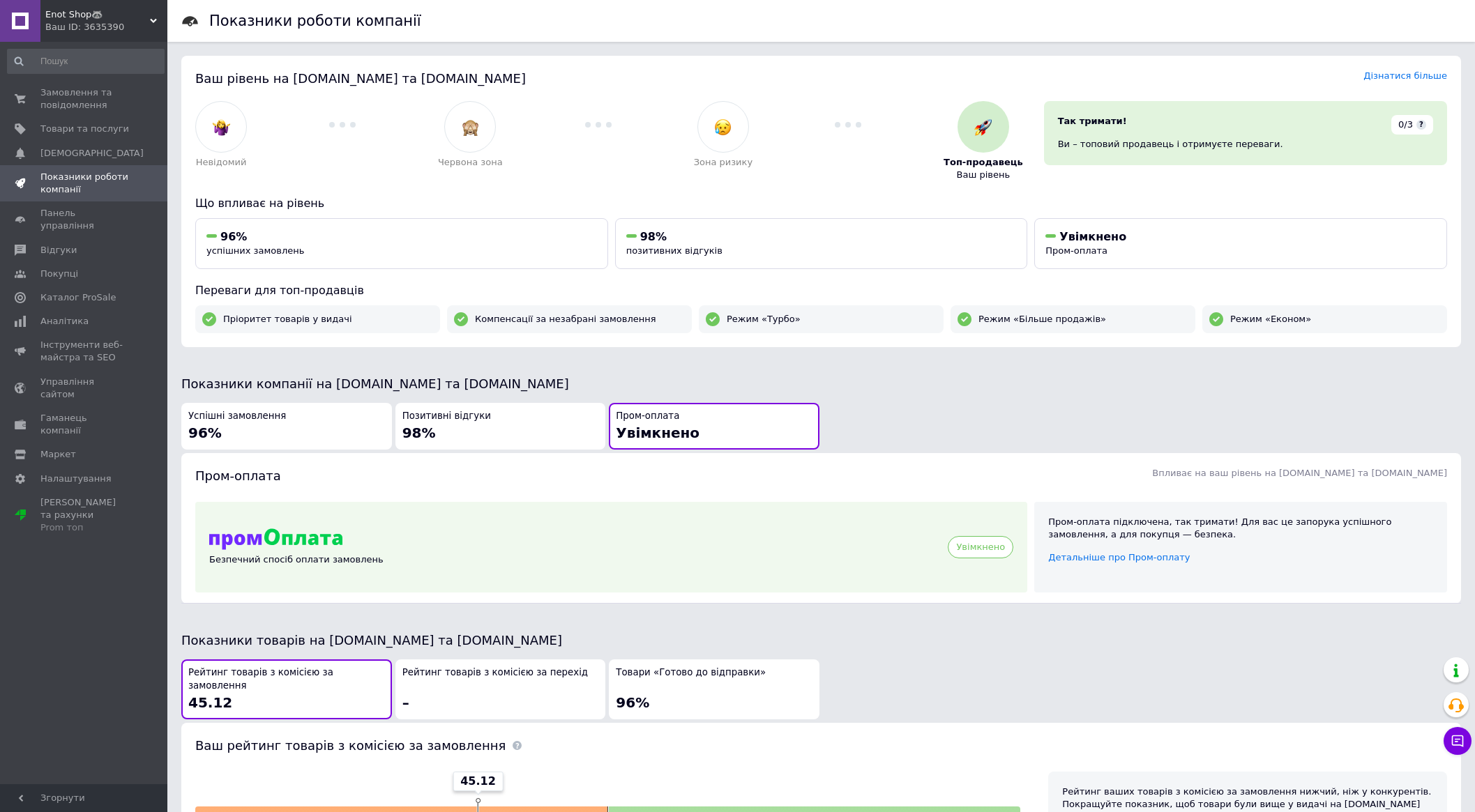
click at [352, 442] on button "Успішні замовлення 96%" at bounding box center [287, 426] width 211 height 47
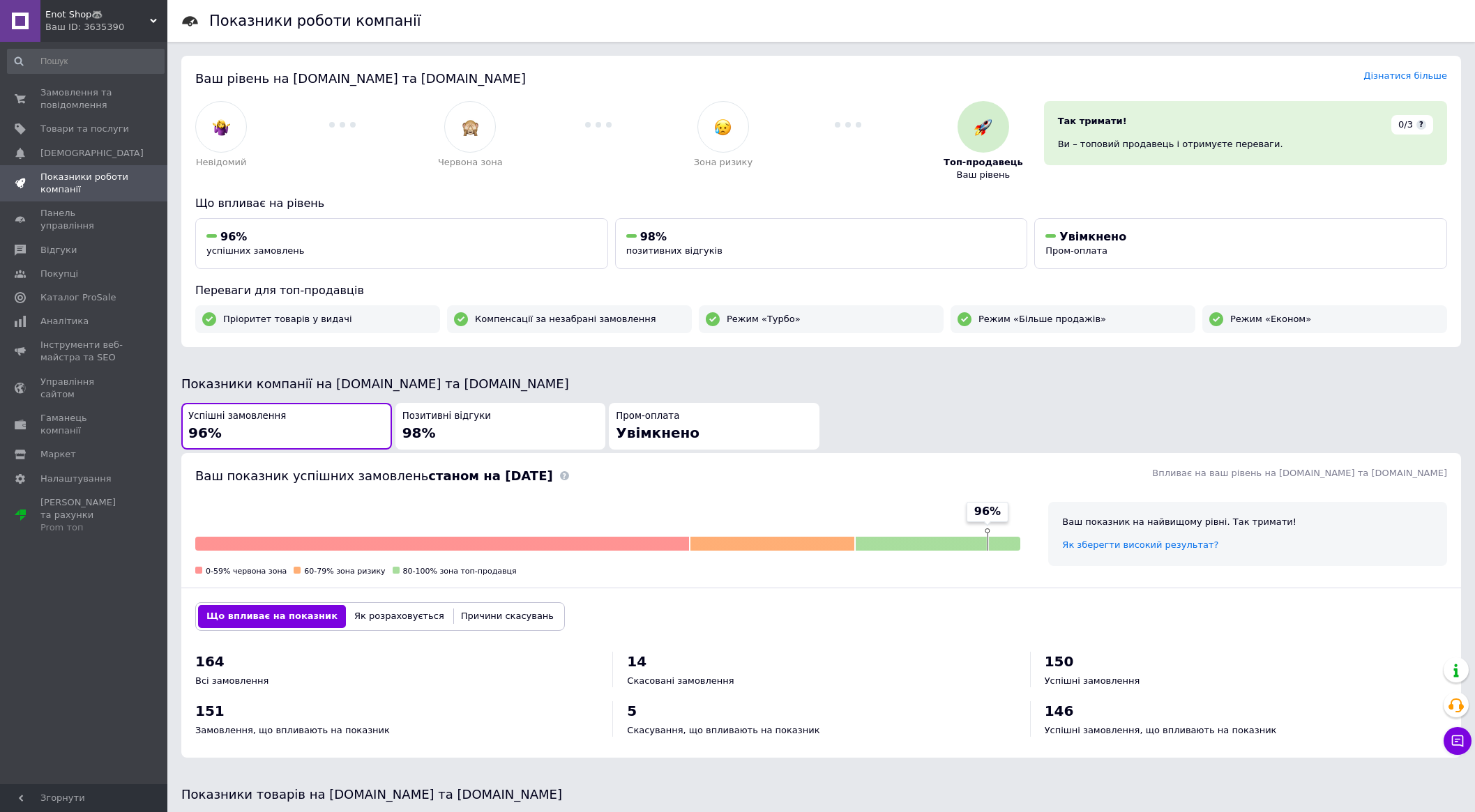
click at [783, 437] on div "Пром-оплата Увімкнено" at bounding box center [714, 427] width 197 height 33
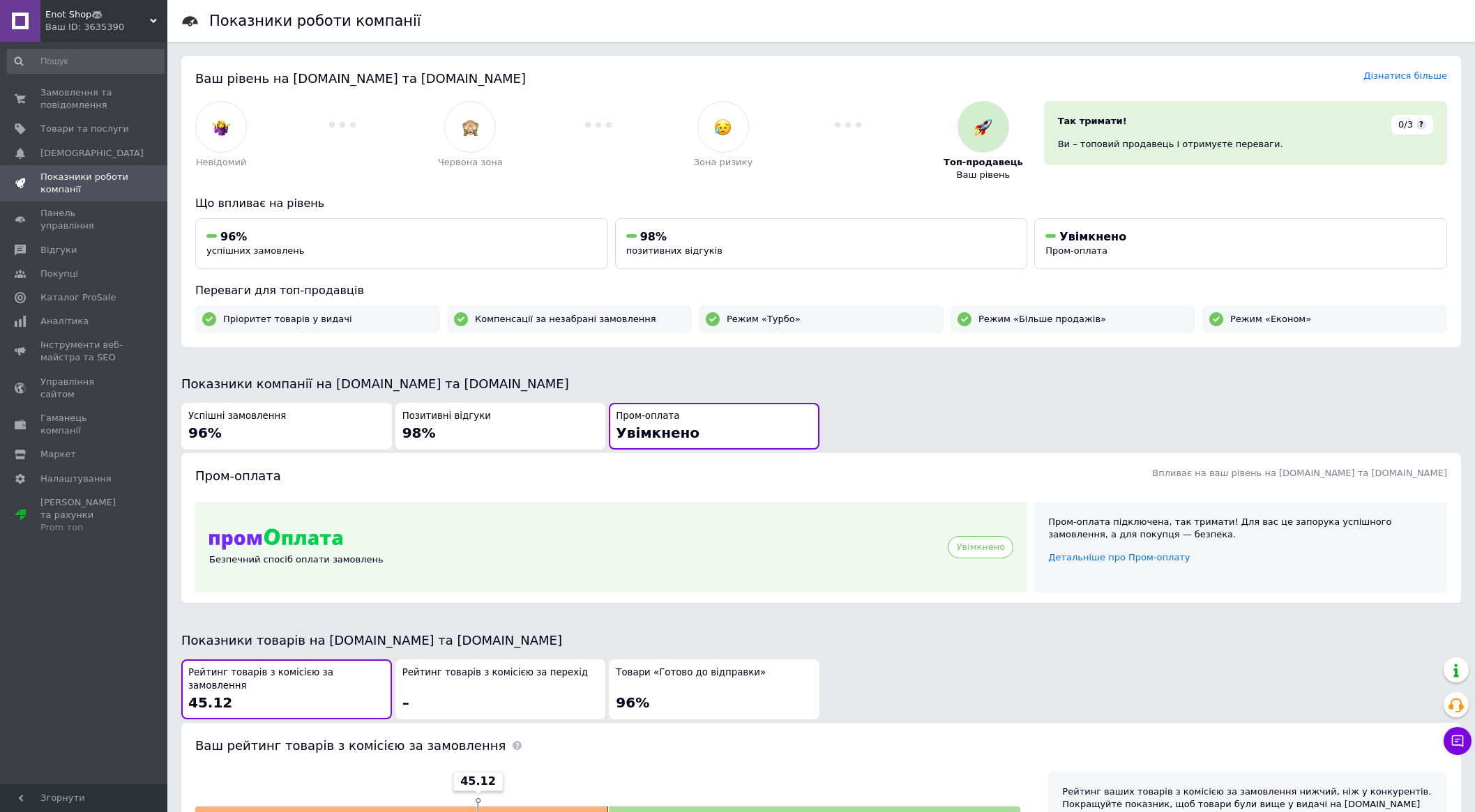
click at [309, 438] on div "Успішні замовлення 96%" at bounding box center [287, 427] width 197 height 33
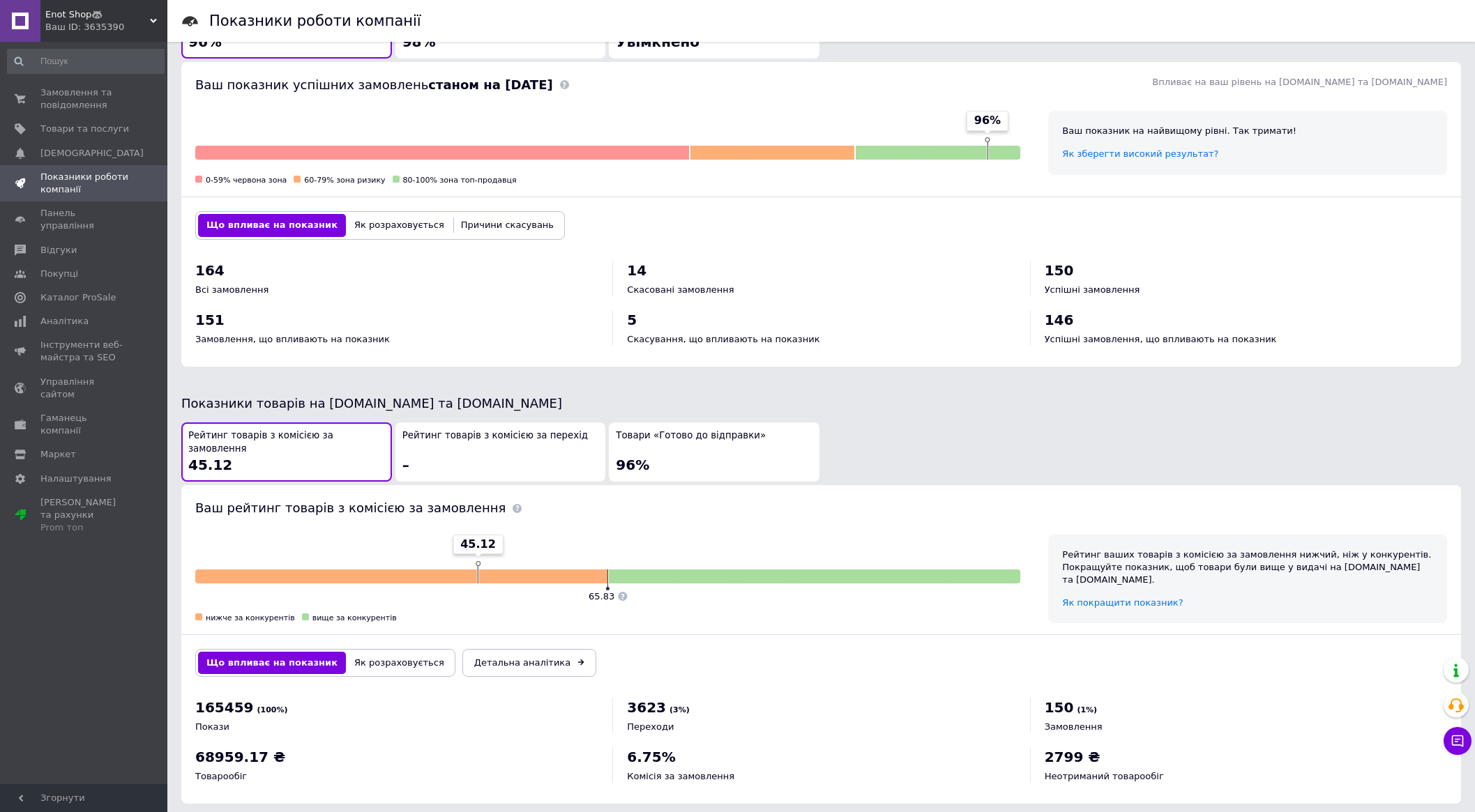
scroll to position [396, 0]
